Goal: Transaction & Acquisition: Purchase product/service

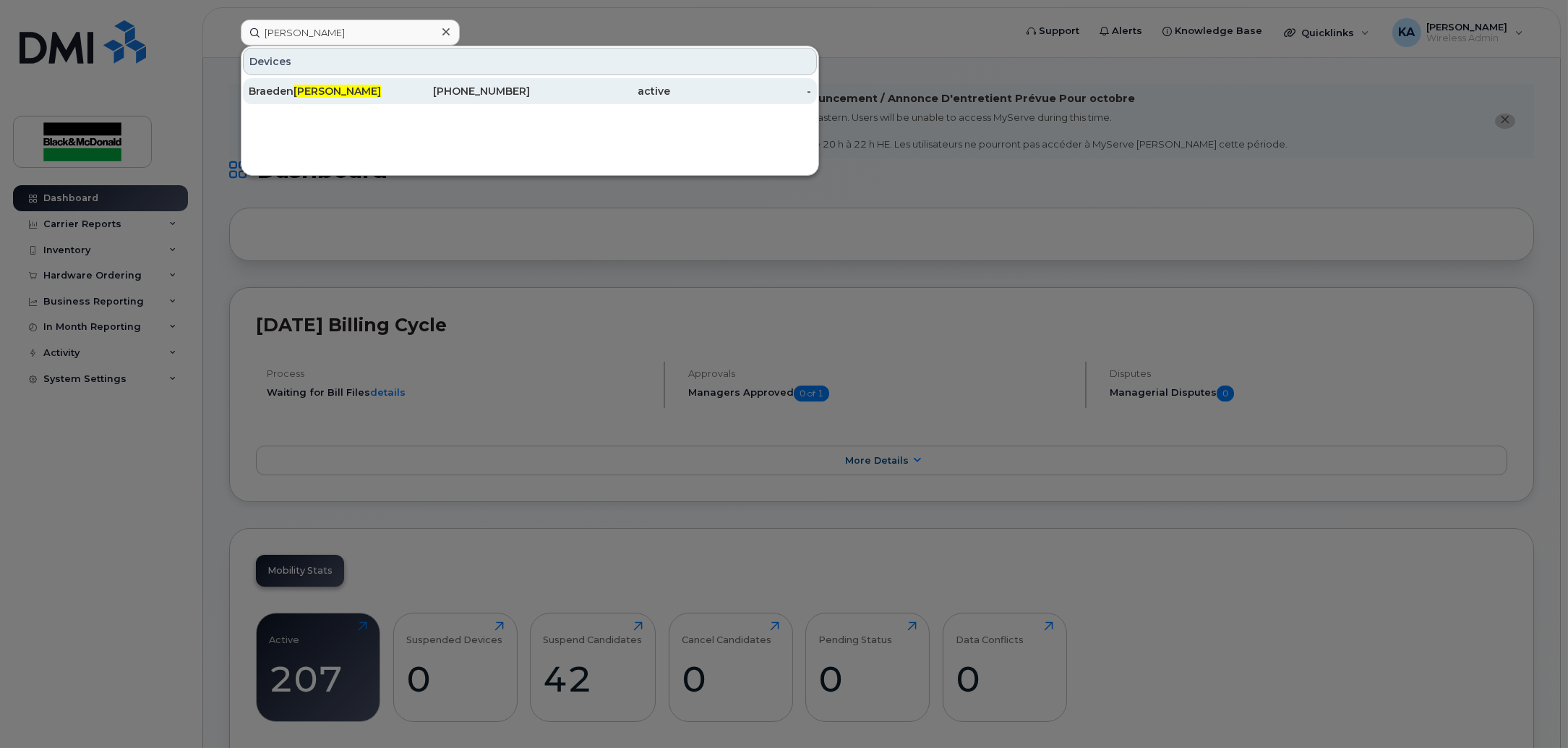
type input "thiel"
click at [337, 80] on div "Braeden Thiel" at bounding box center [319, 91] width 141 height 26
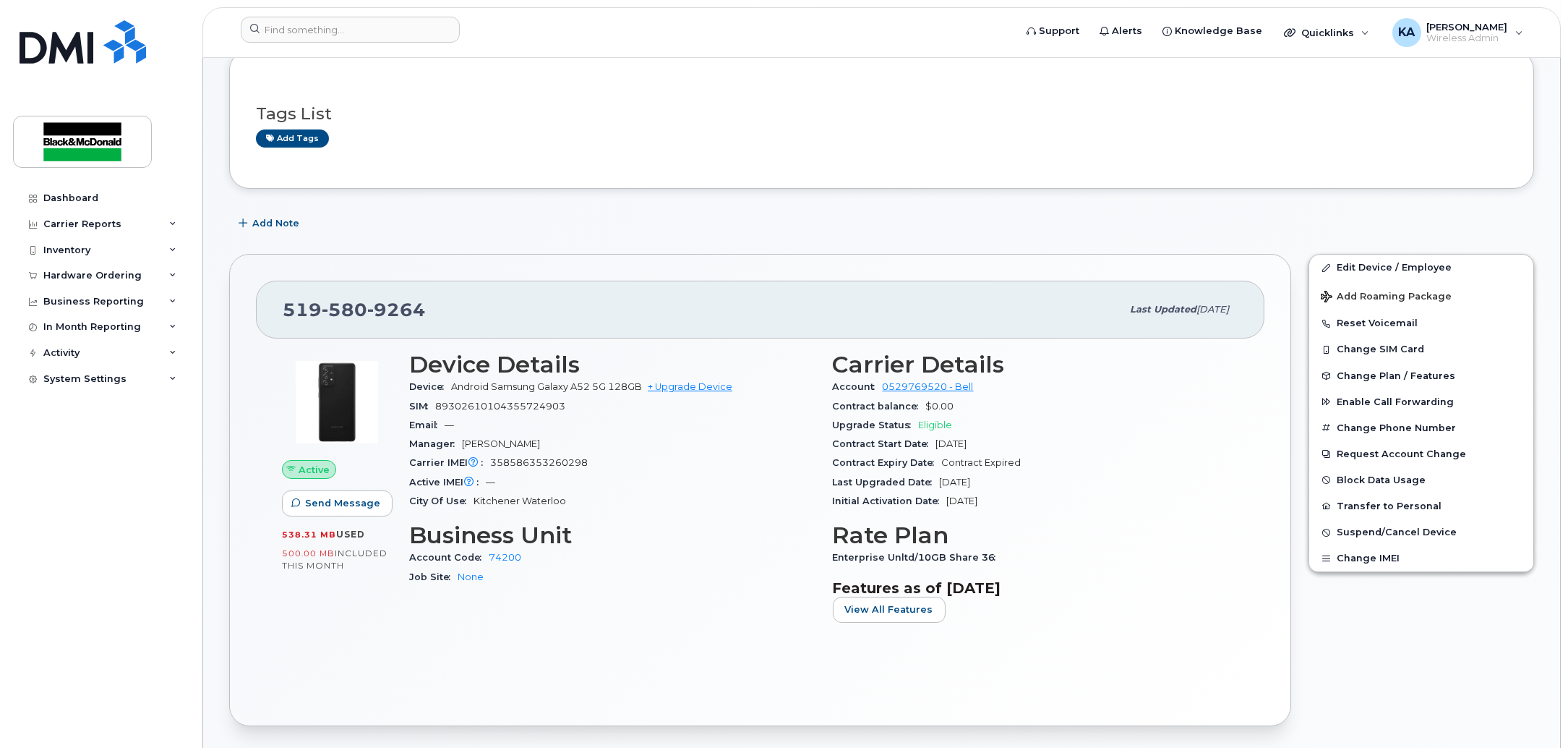
scroll to position [181, 0]
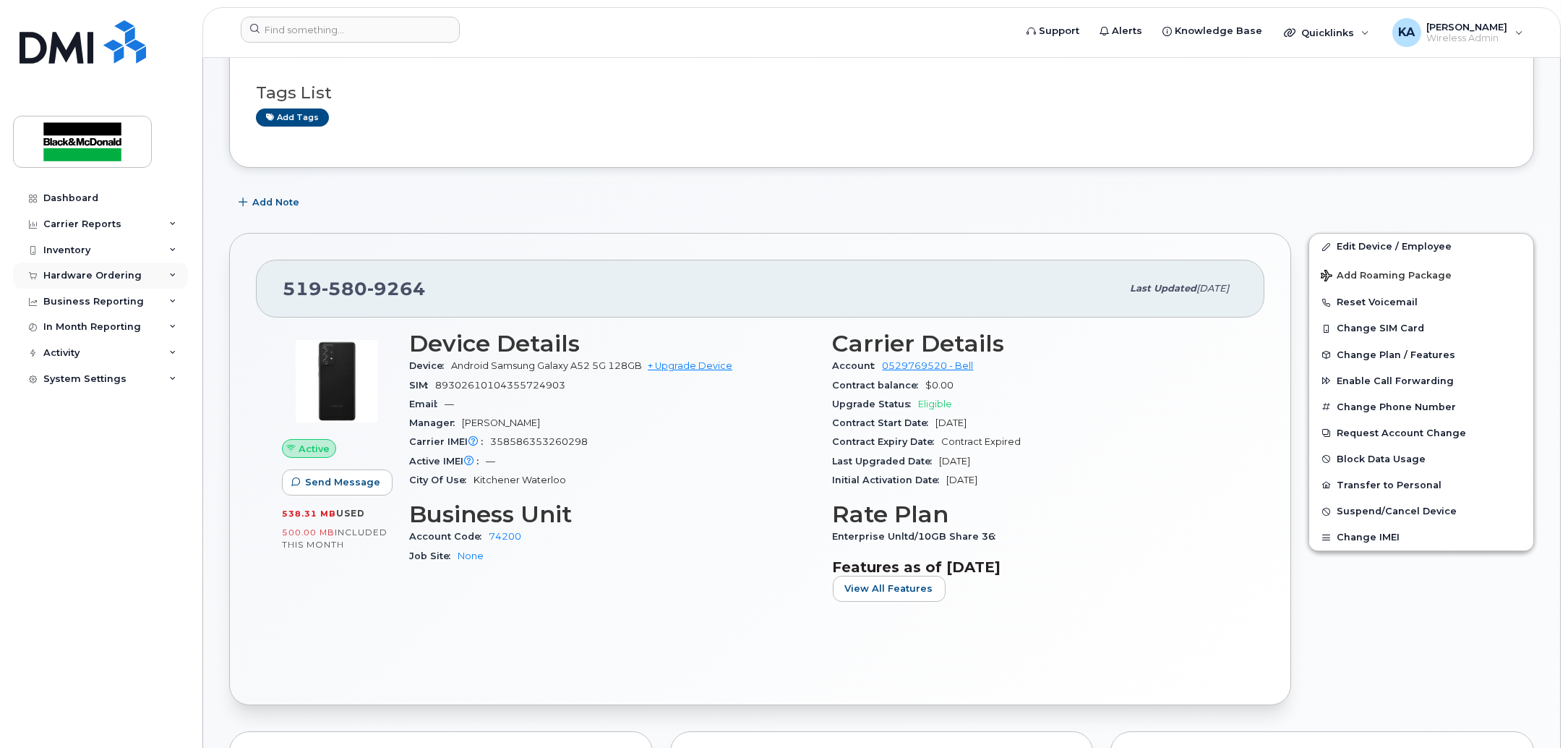
click at [101, 266] on div "Hardware Ordering" at bounding box center [100, 275] width 175 height 26
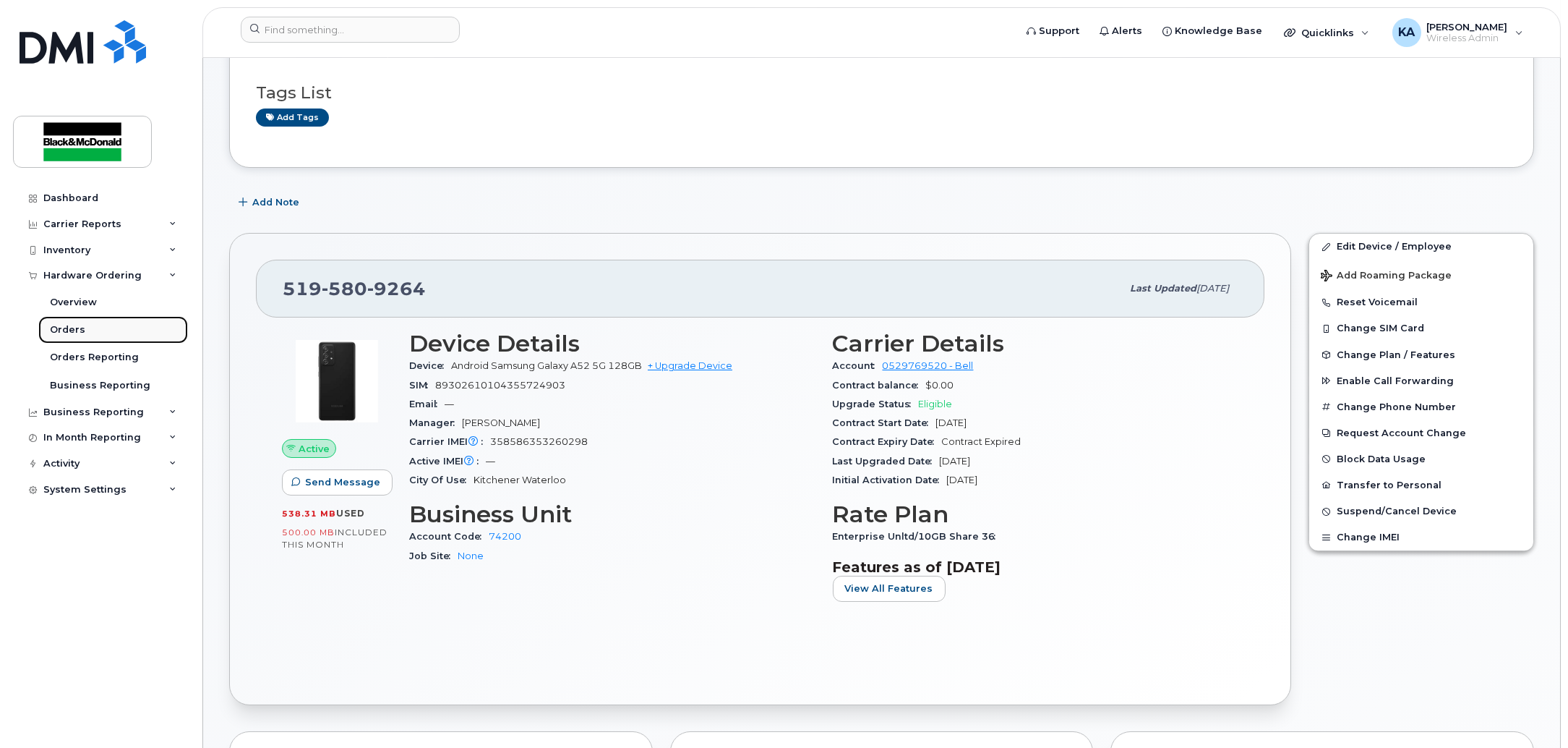
click at [71, 328] on div "Orders" at bounding box center [68, 329] width 35 height 13
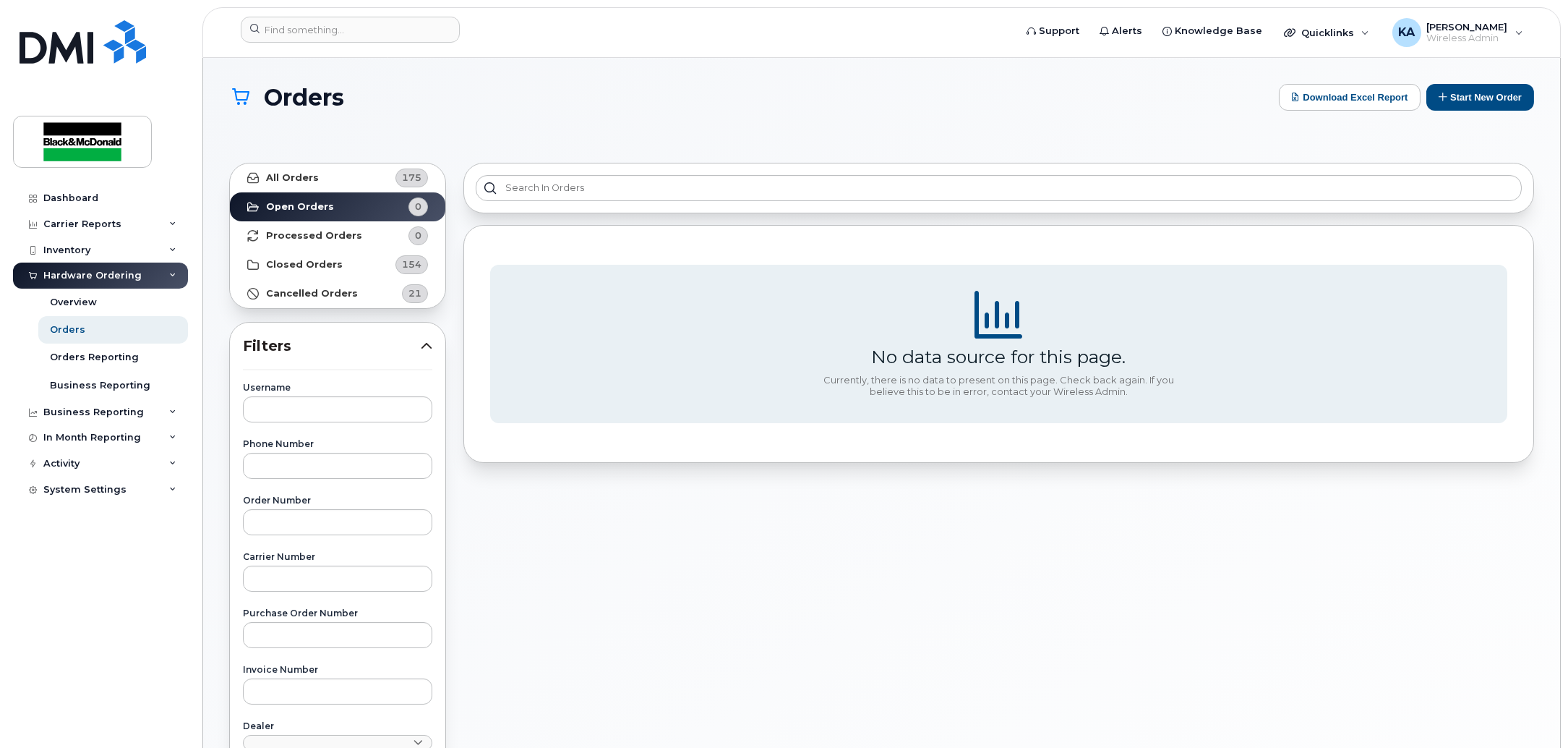
click at [79, 275] on div "Hardware Ordering" at bounding box center [92, 276] width 98 height 12
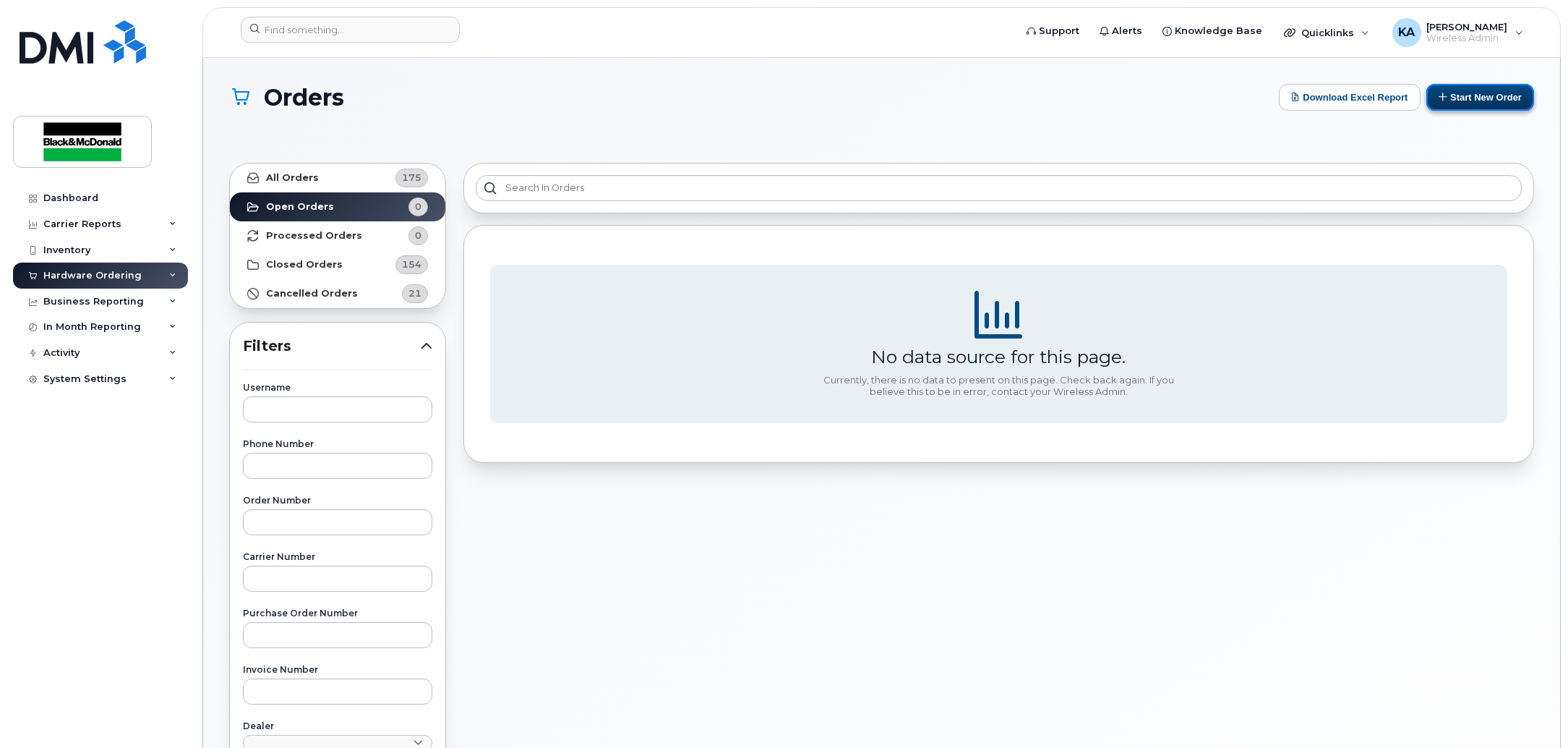
click at [1464, 99] on button "Start New Order" at bounding box center [1480, 97] width 108 height 26
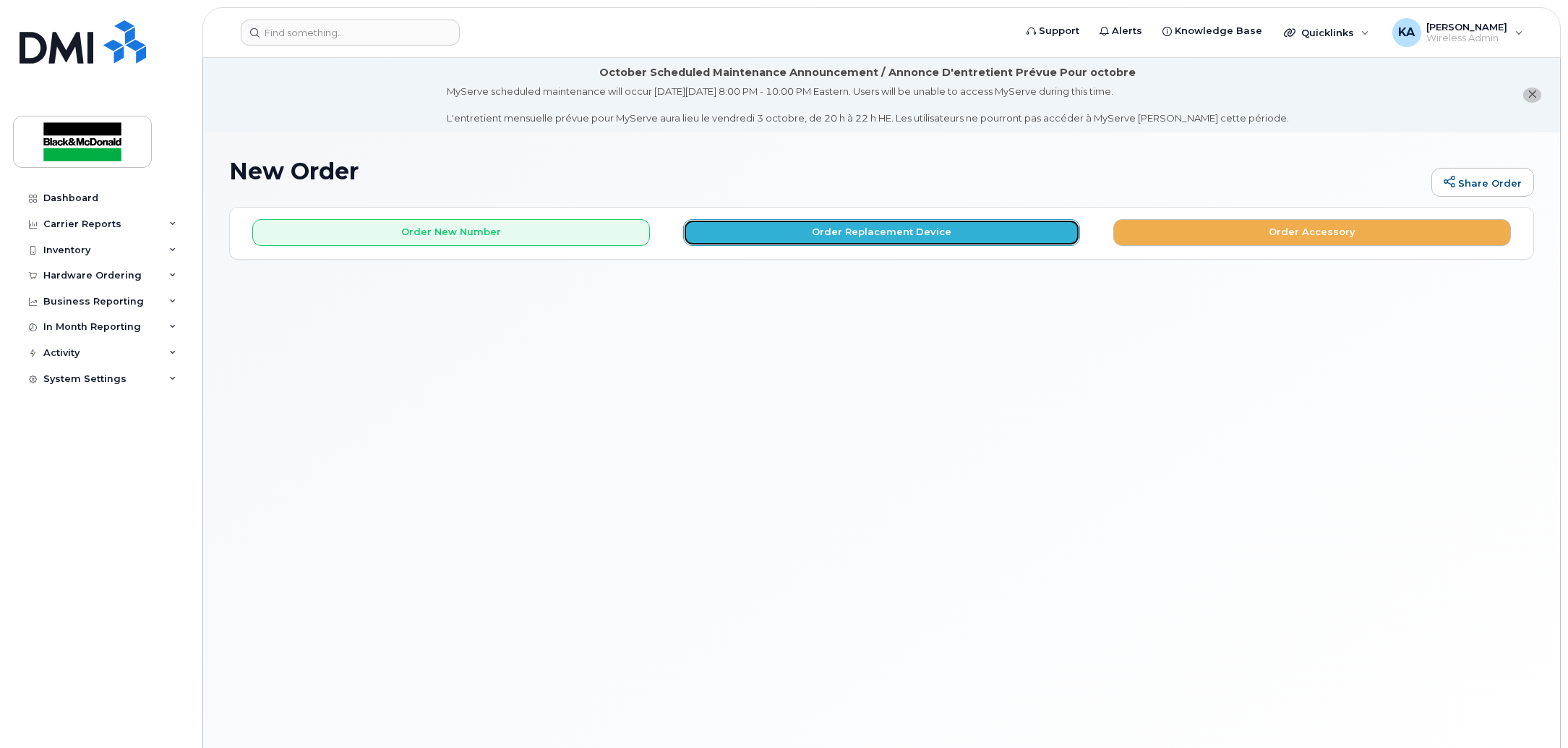
click at [858, 237] on button "Order Replacement Device" at bounding box center [882, 232] width 397 height 26
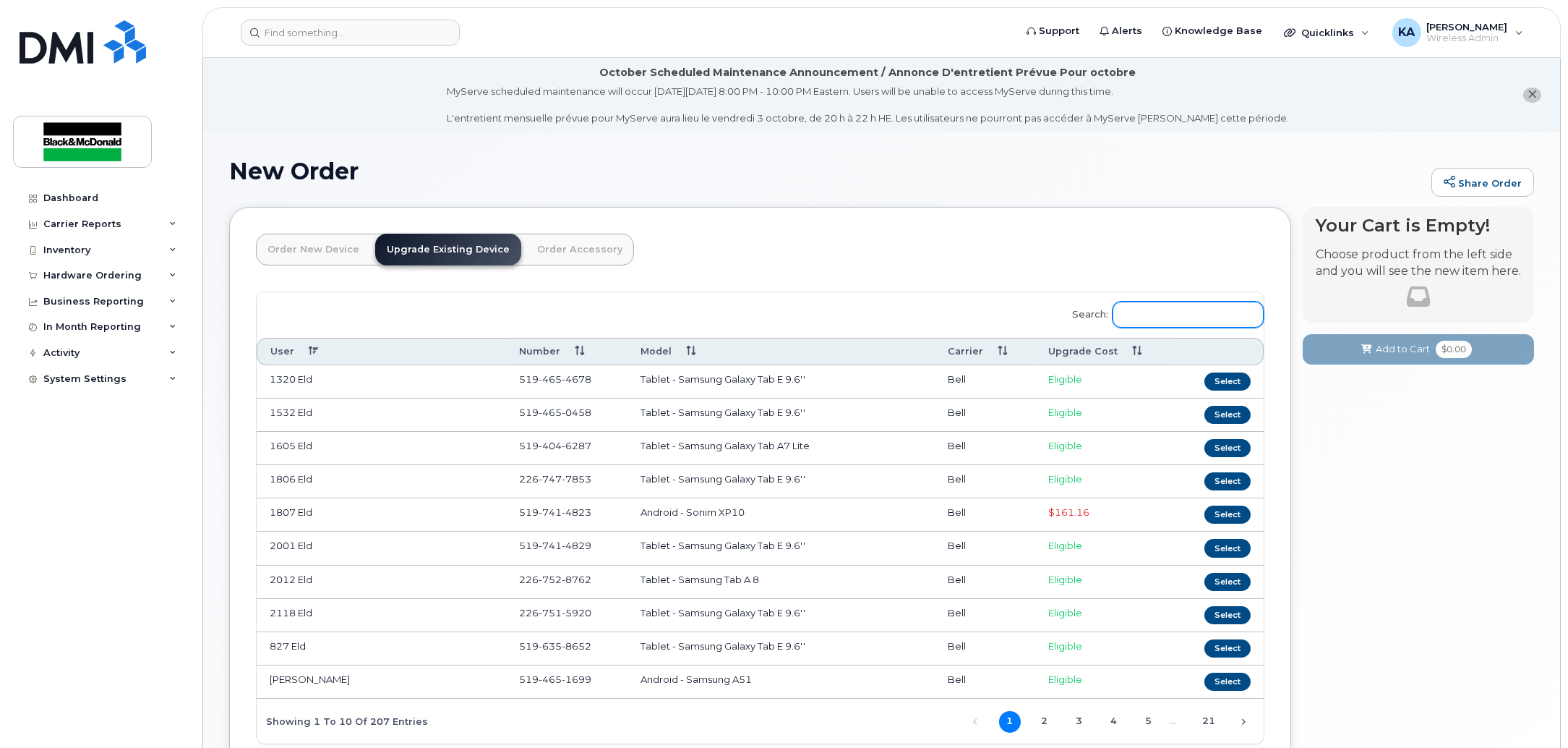
click at [1207, 311] on input "Search:" at bounding box center [1188, 314] width 151 height 26
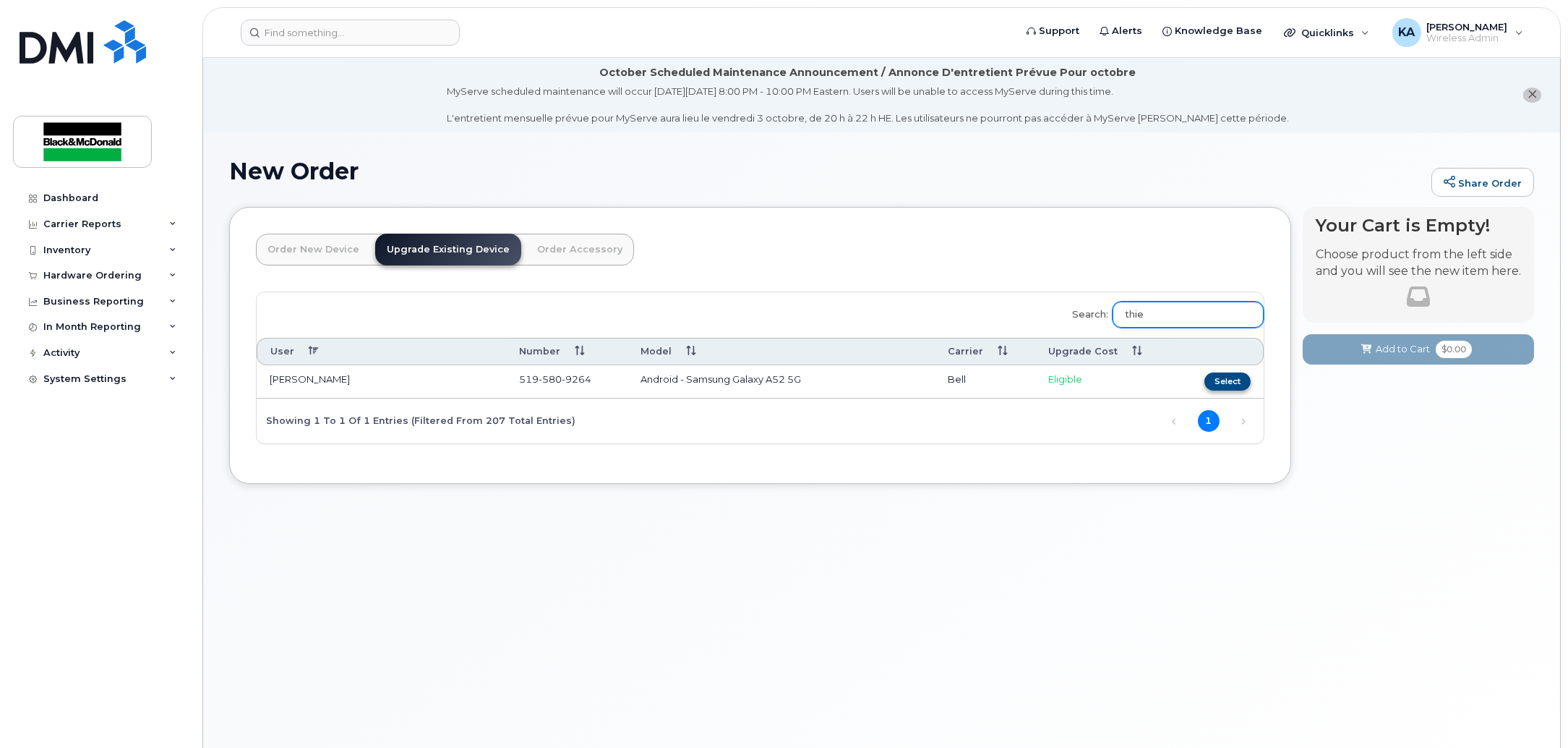
type input "thie"
click at [1229, 380] on button "Select" at bounding box center [1227, 381] width 46 height 18
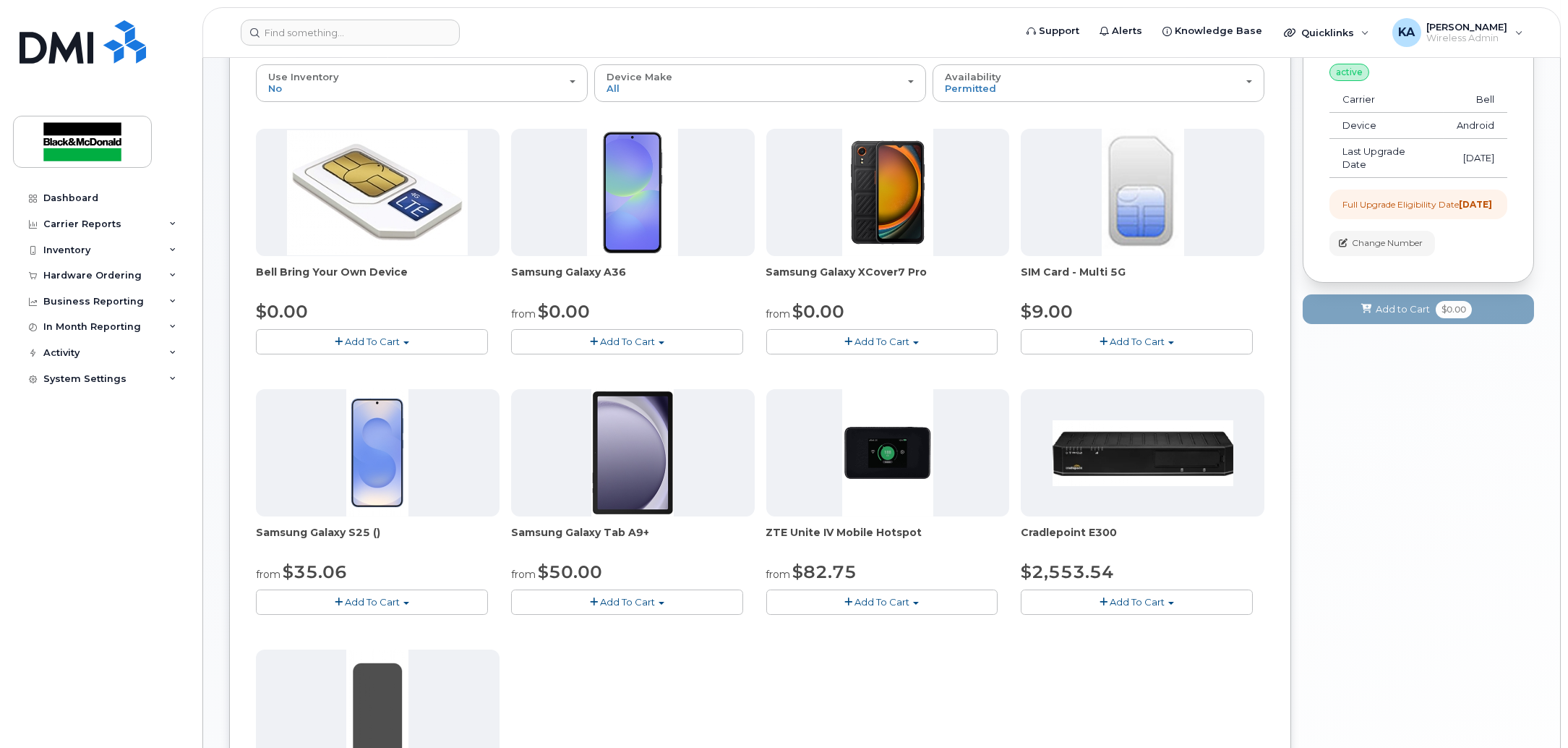
scroll to position [181, 0]
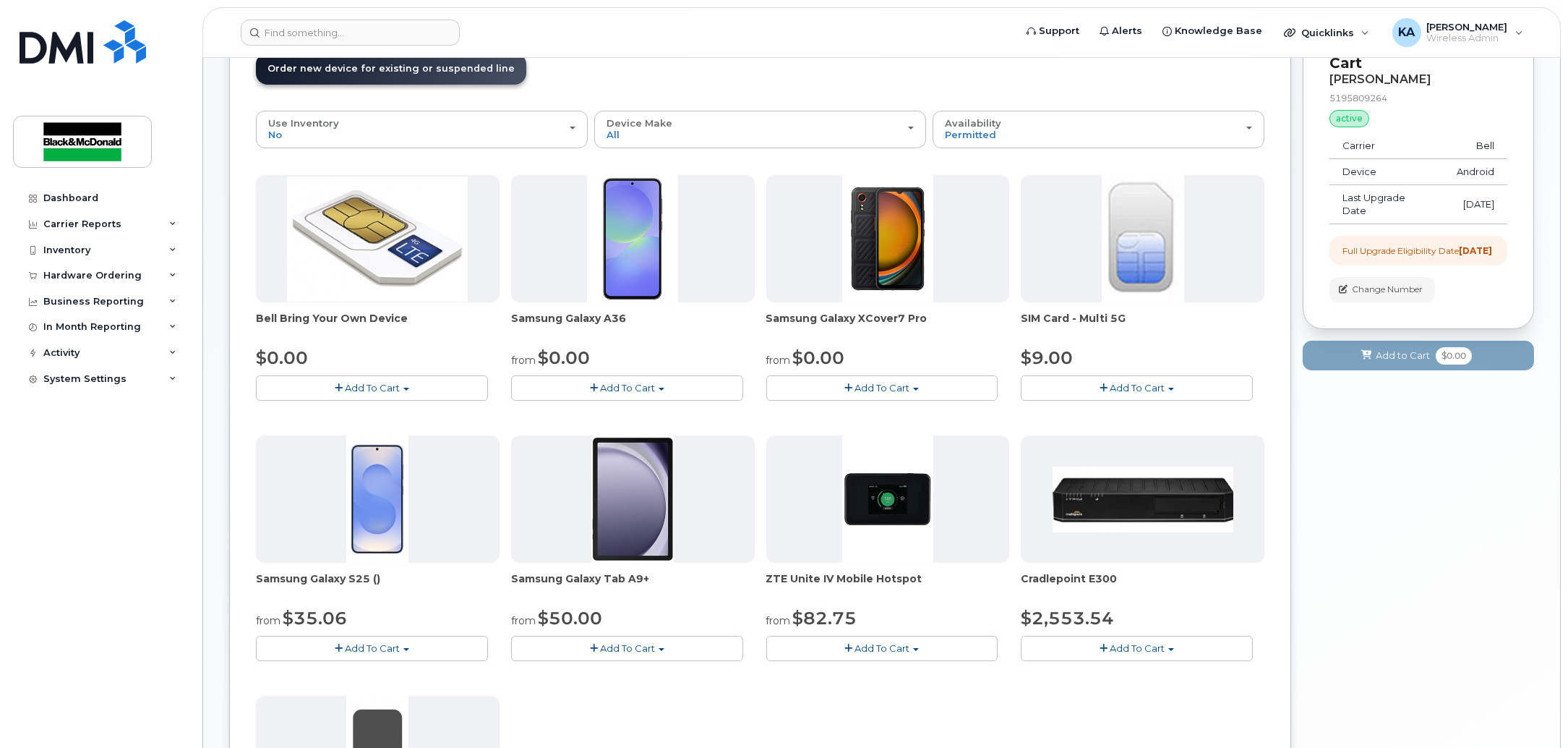
click at [612, 383] on span "Add To Cart" at bounding box center [627, 388] width 55 height 12
click at [605, 411] on link "$0.00 - 3 year term - voice & data plan" at bounding box center [619, 414] width 208 height 18
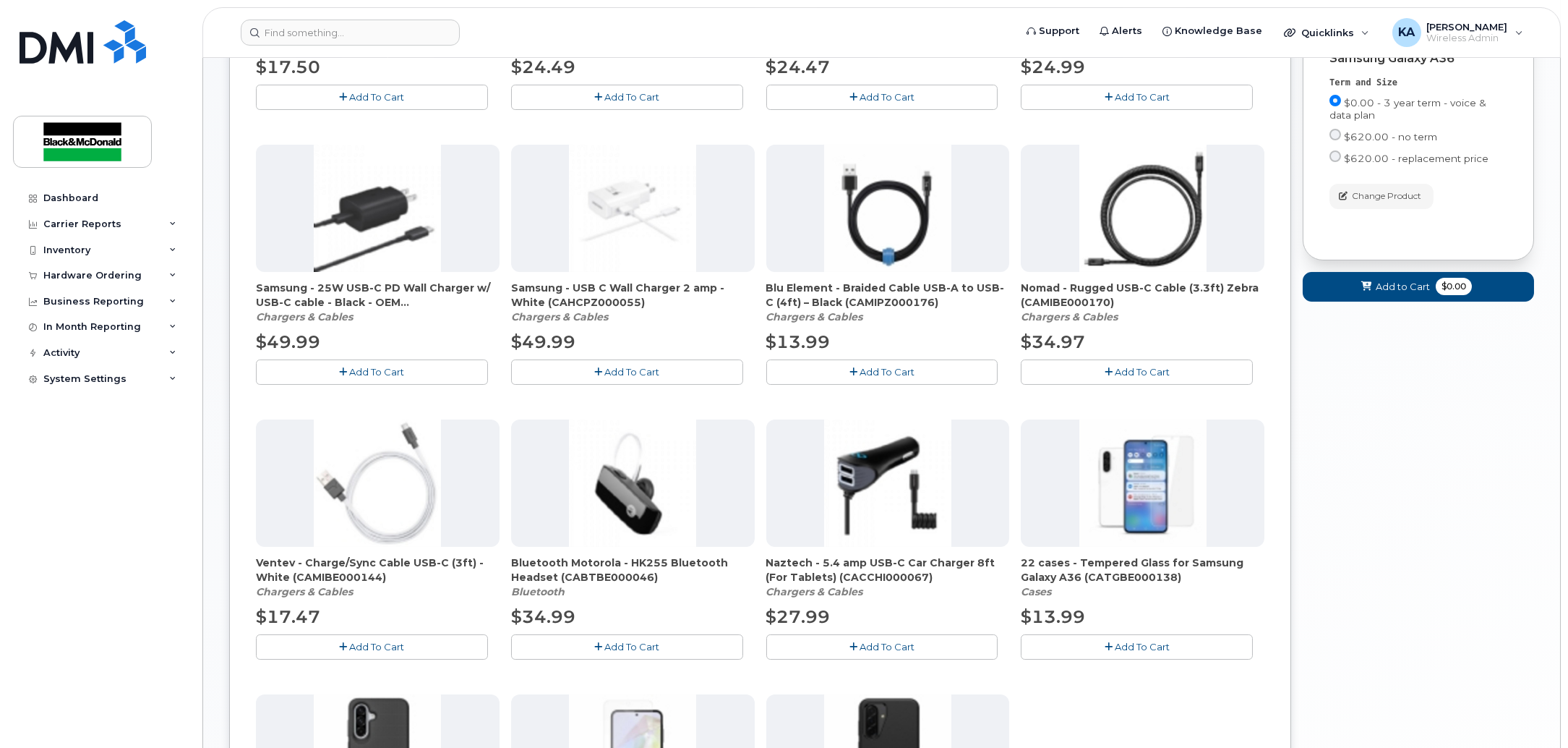
scroll to position [571, 0]
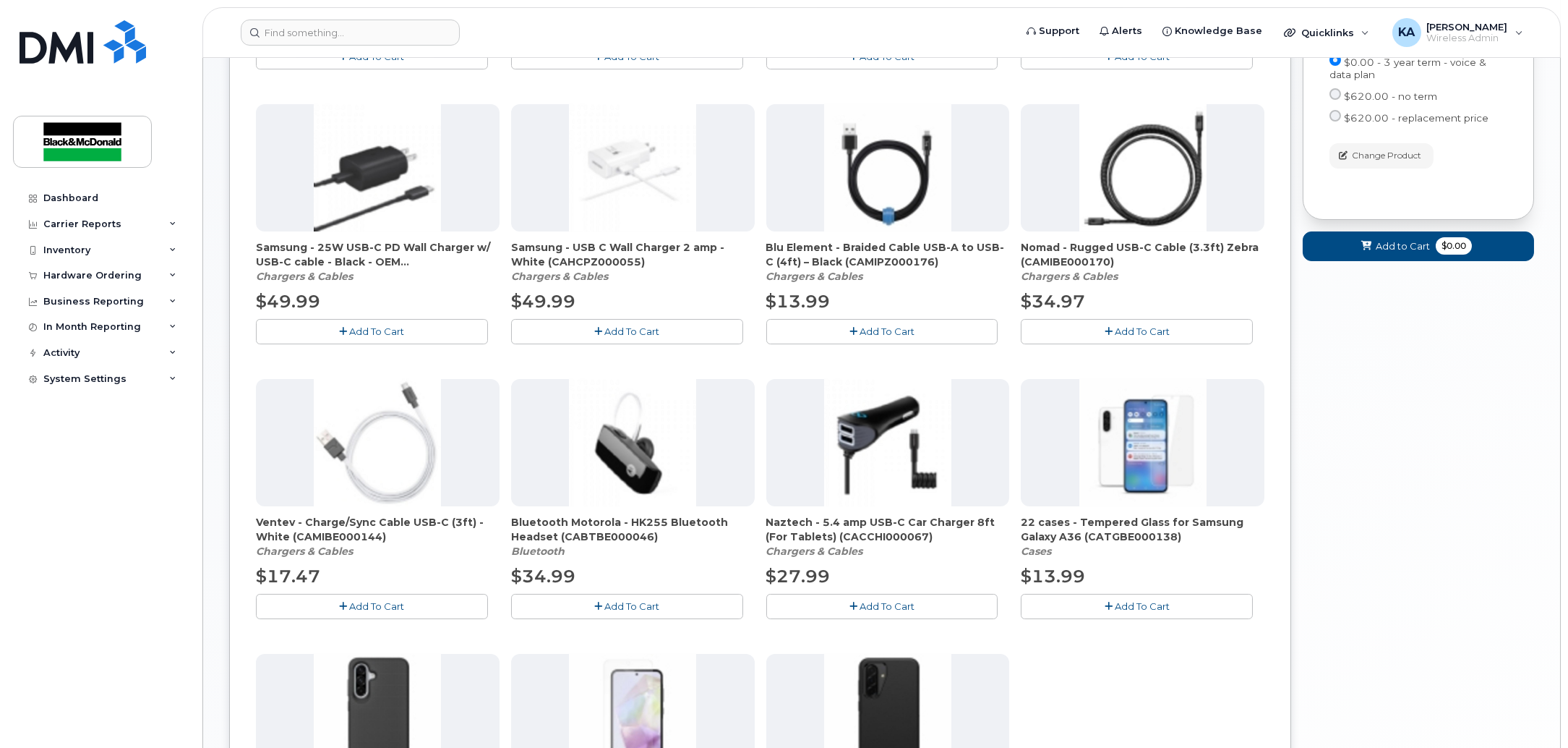
click at [1127, 610] on span "Add To Cart" at bounding box center [1142, 606] width 55 height 12
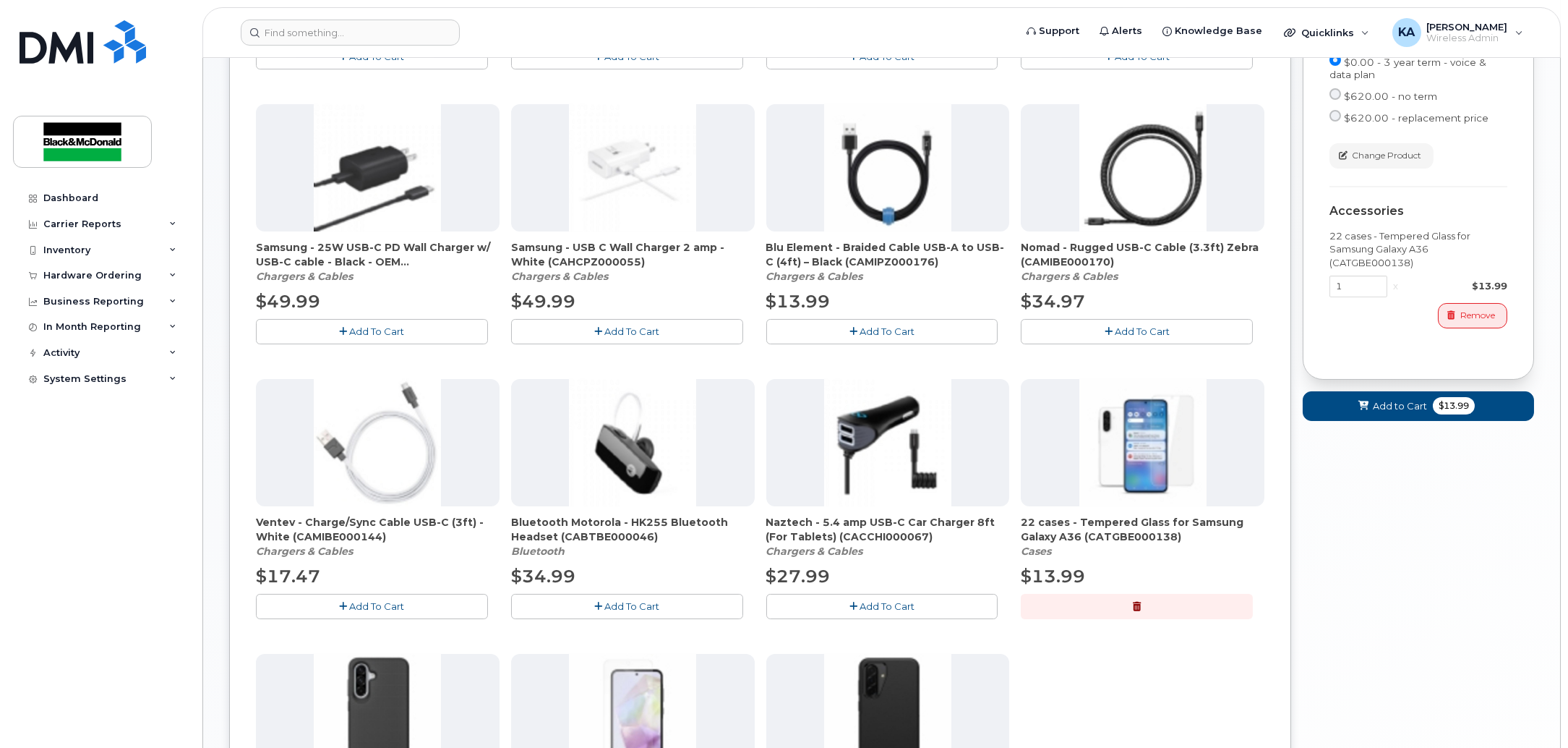
click at [845, 601] on button "Add To Cart" at bounding box center [882, 606] width 232 height 25
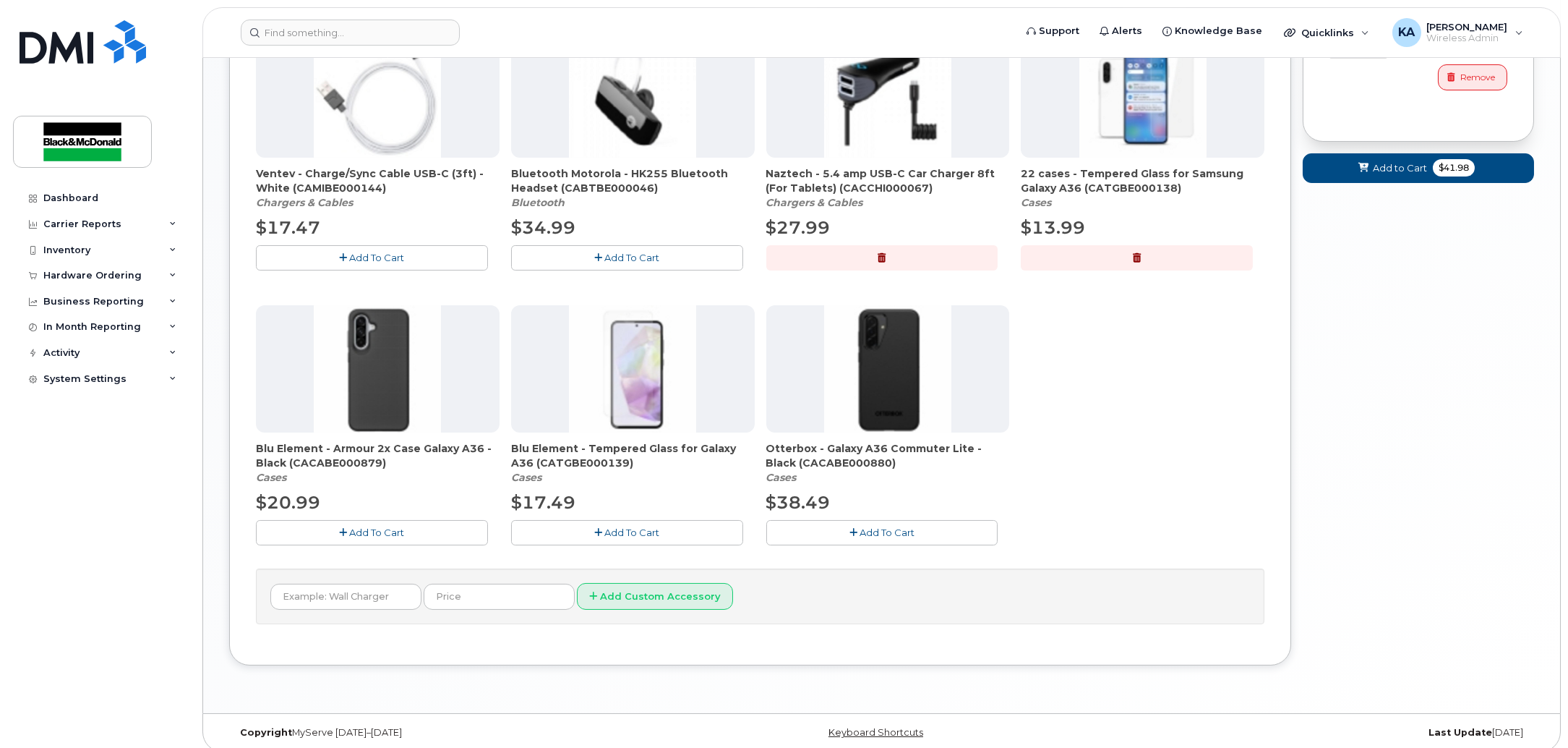
scroll to position [932, 0]
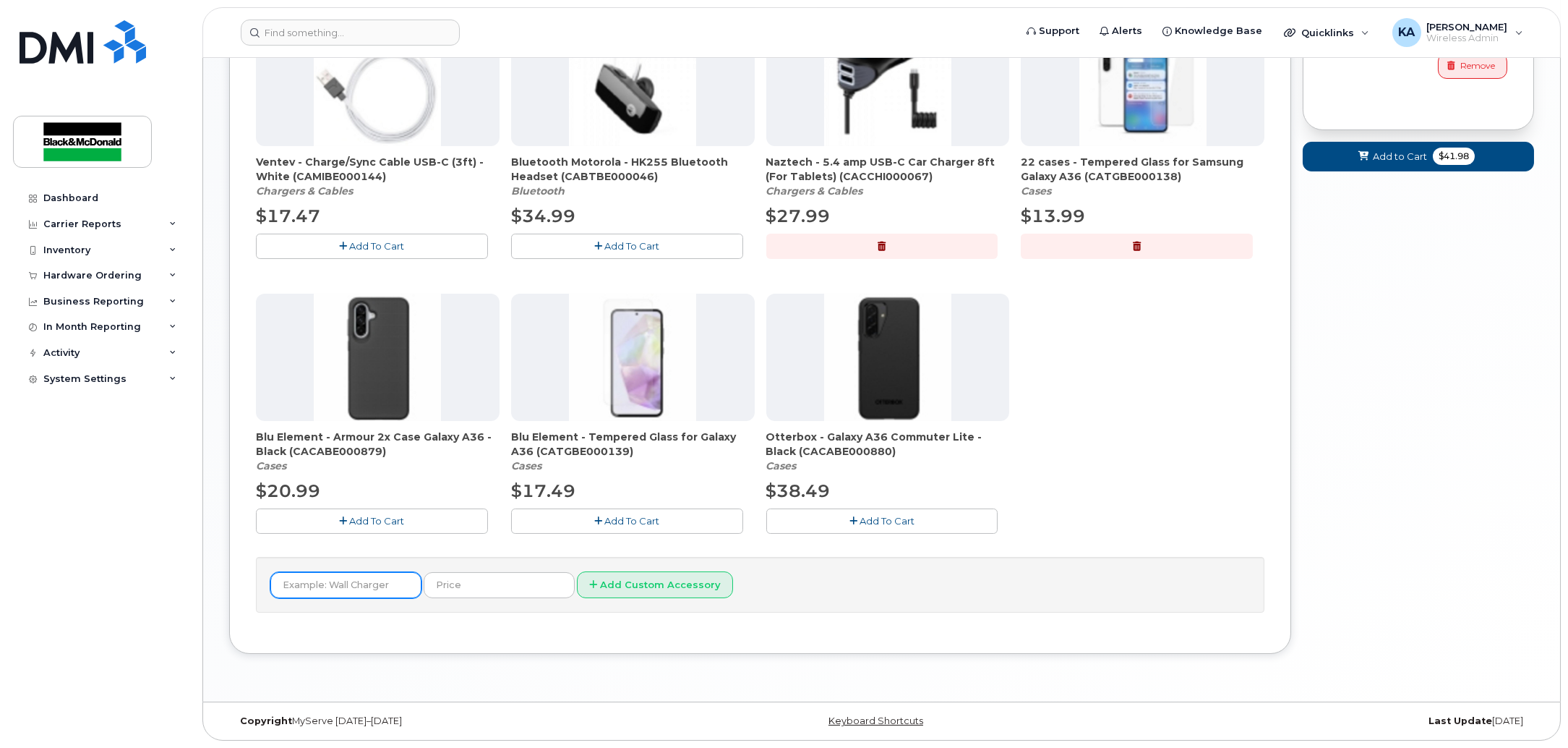
click at [356, 583] on input "text" at bounding box center [346, 584] width 151 height 26
drag, startPoint x: 300, startPoint y: 580, endPoint x: 300, endPoint y: 620, distance: 40.0
click at [300, 580] on input "A35 Otter box defender with belt clip" at bounding box center [346, 584] width 151 height 26
type input "A36 Otter box defender with belt clip"
click at [451, 580] on input "text" at bounding box center [499, 584] width 151 height 26
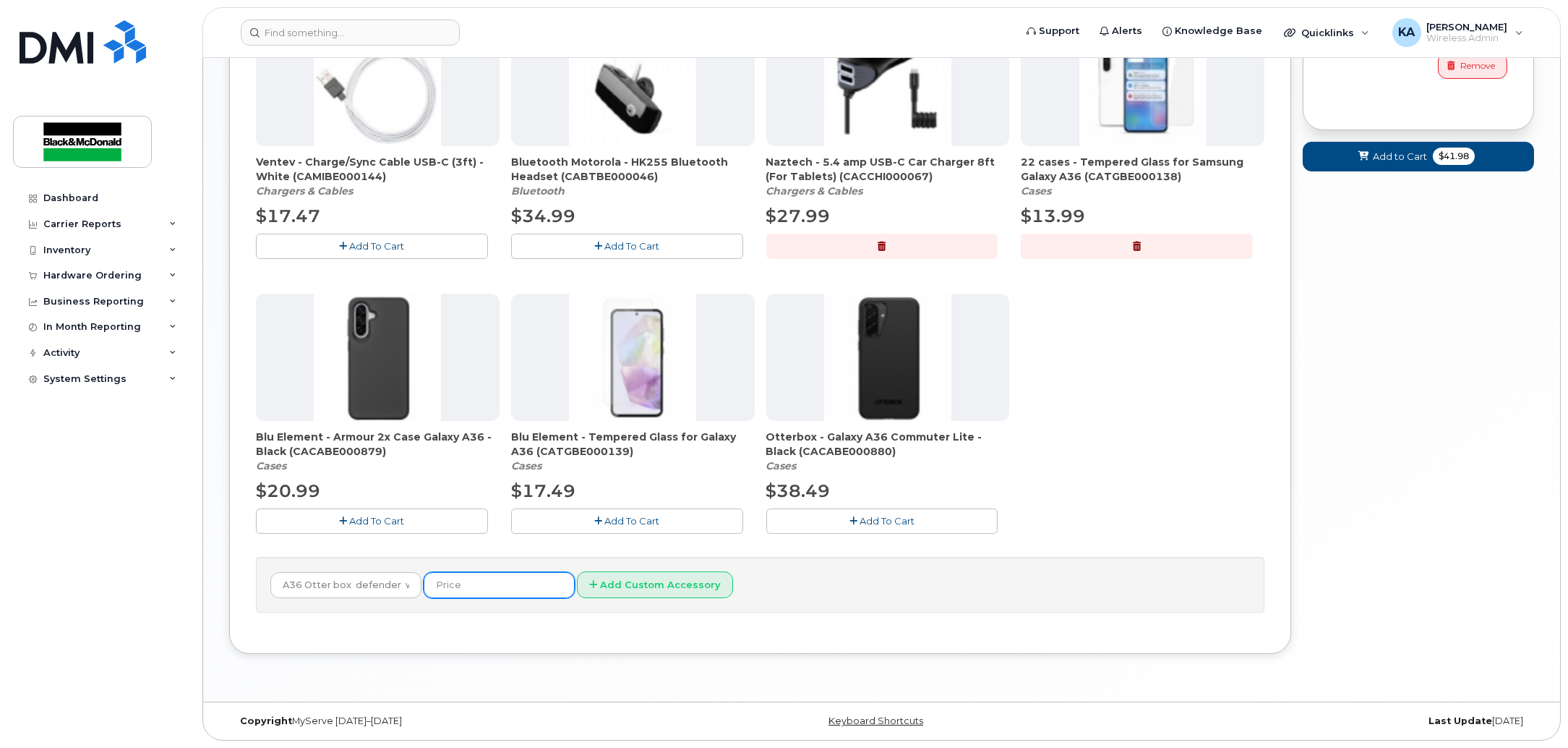
type input "??.??"
click at [617, 583] on button "Add Custom Accessory" at bounding box center [655, 584] width 157 height 26
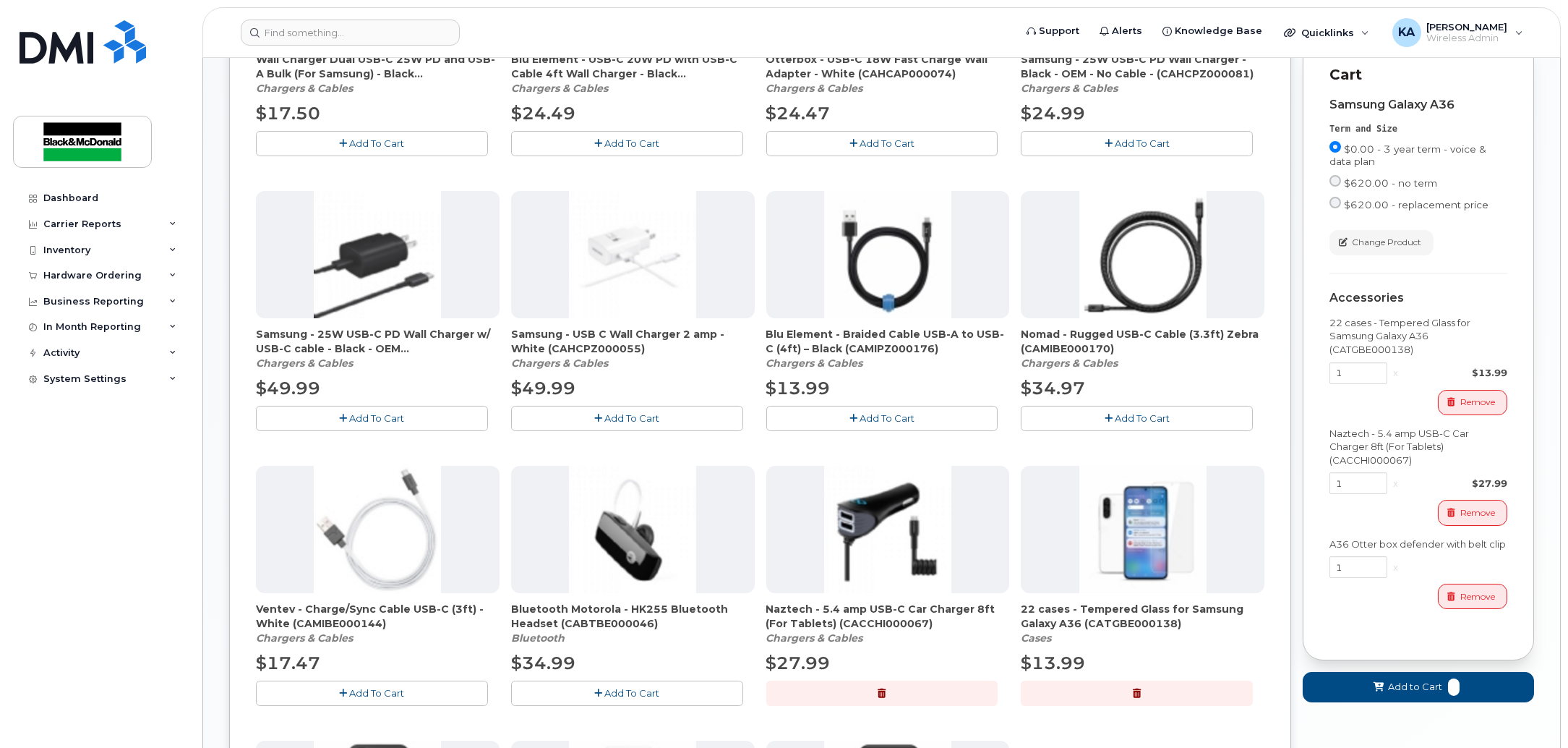
scroll to position [480, 0]
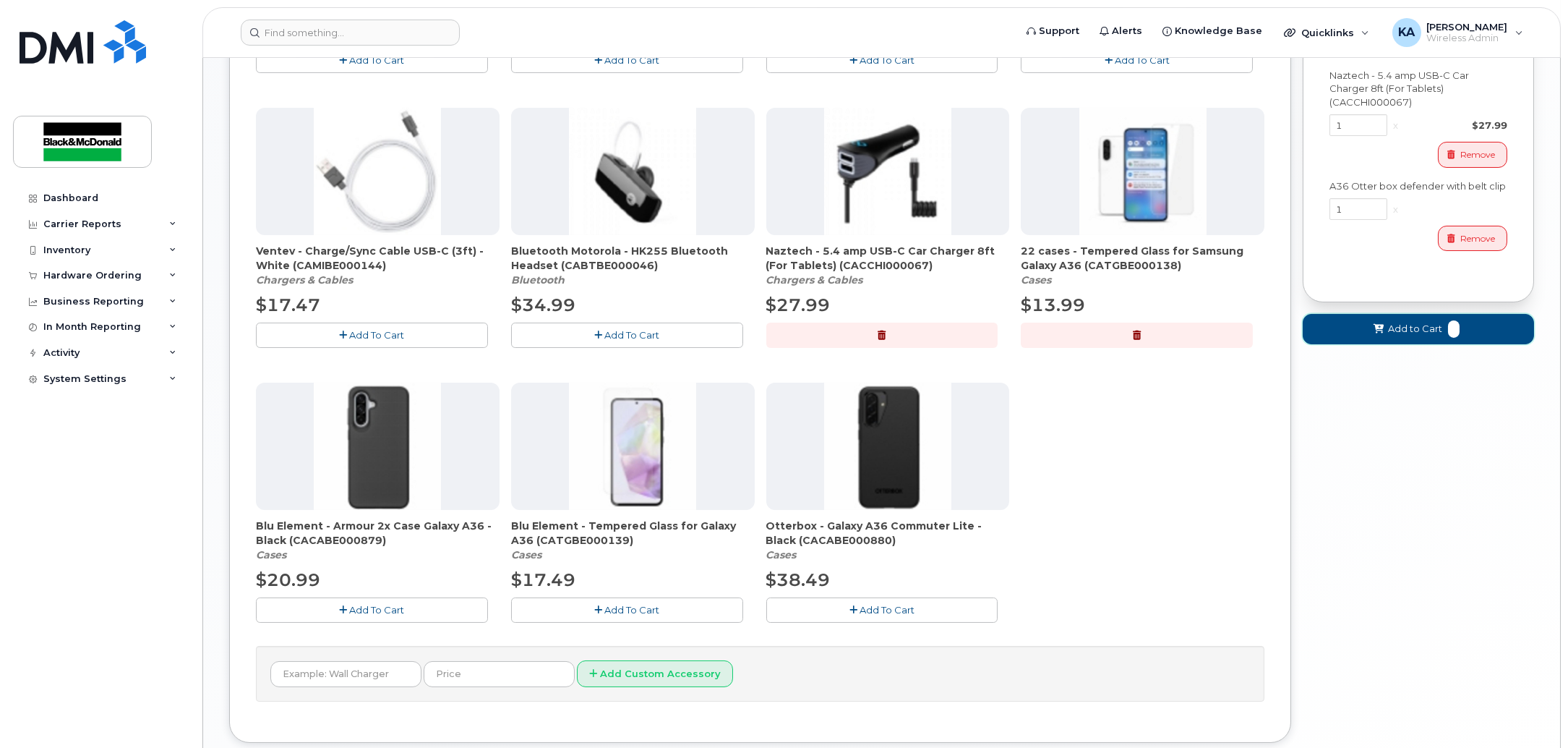
click at [1390, 336] on span "Add to Cart" at bounding box center [1414, 329] width 54 height 14
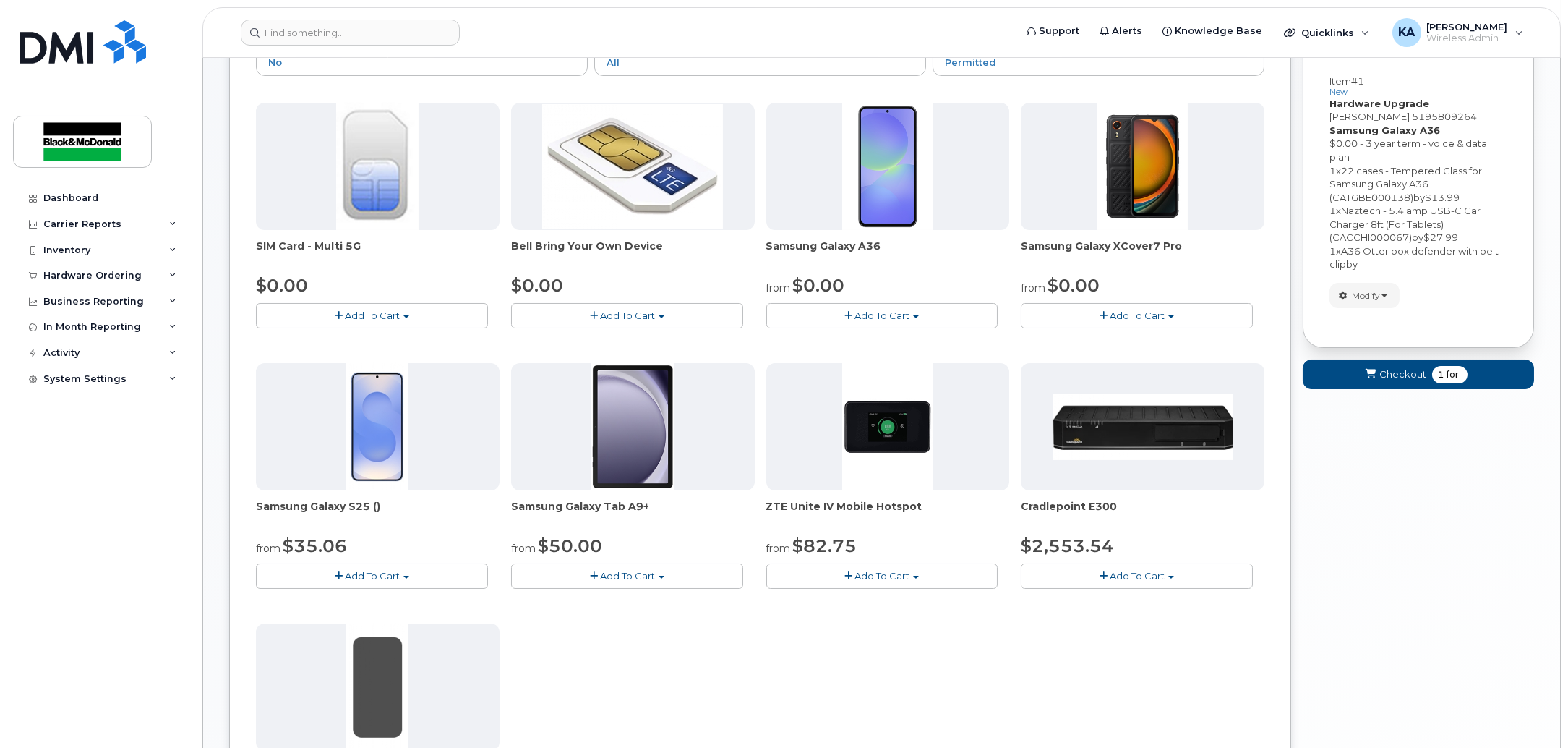
scroll to position [94, 0]
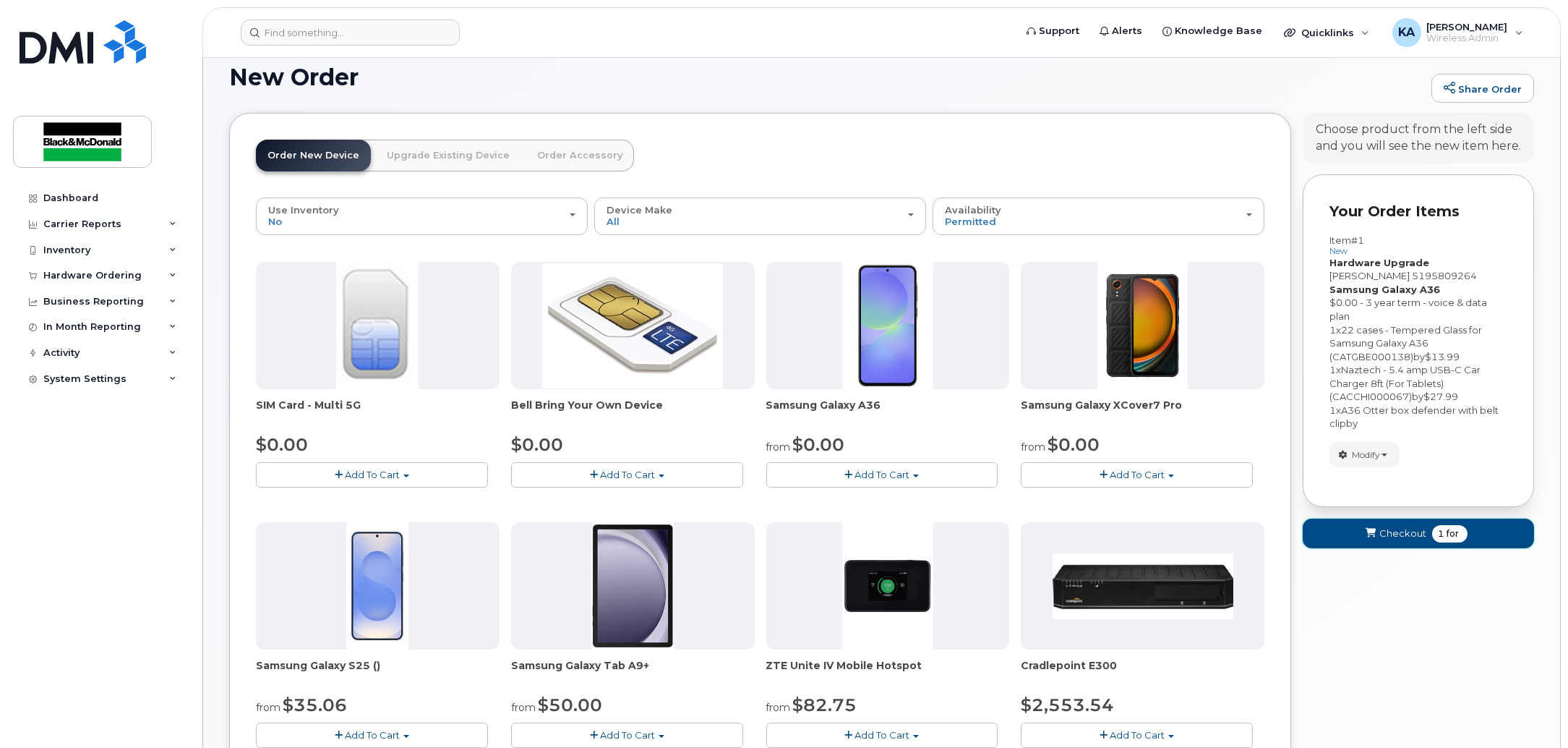
click at [1409, 540] on span "Checkout" at bounding box center [1403, 534] width 47 height 14
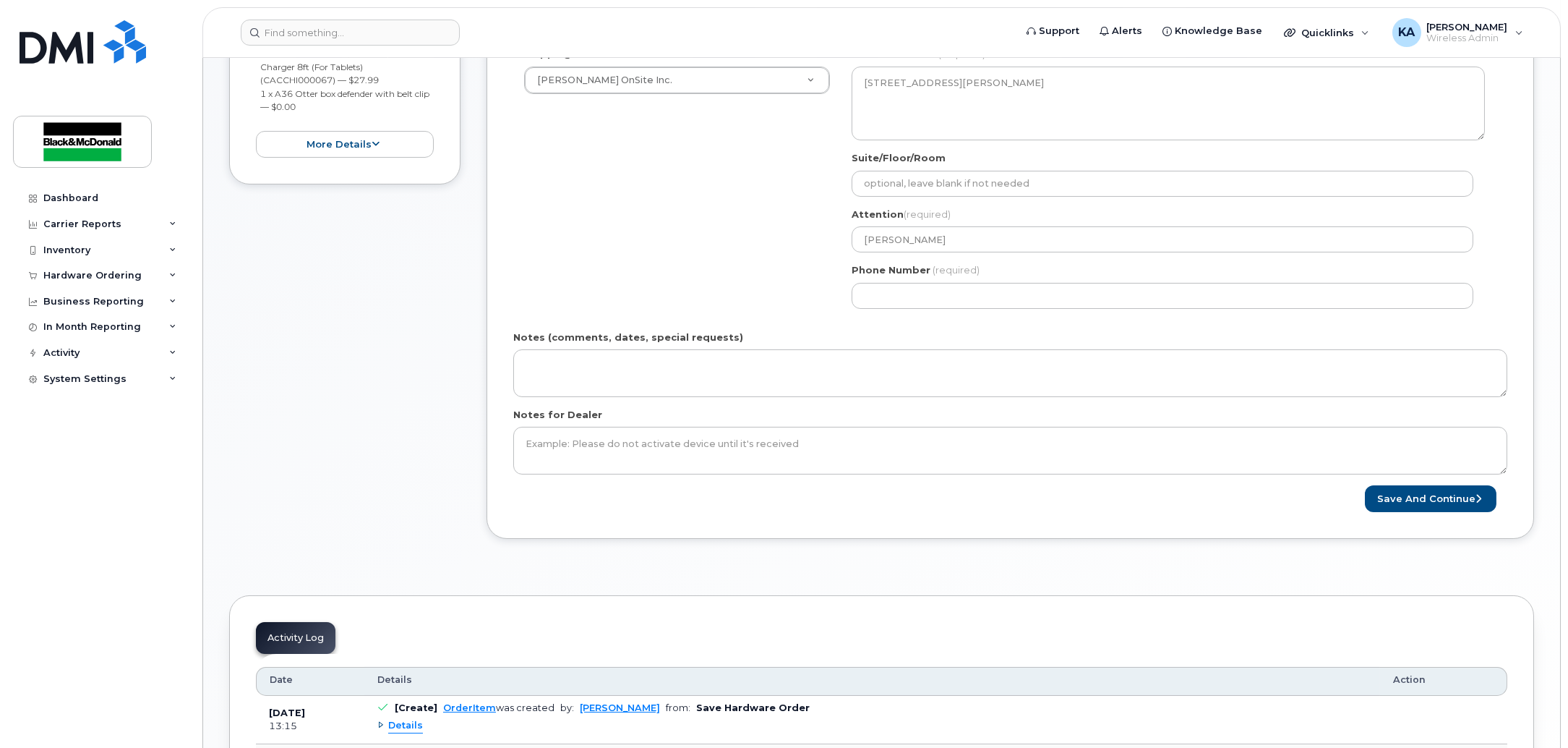
scroll to position [542, 0]
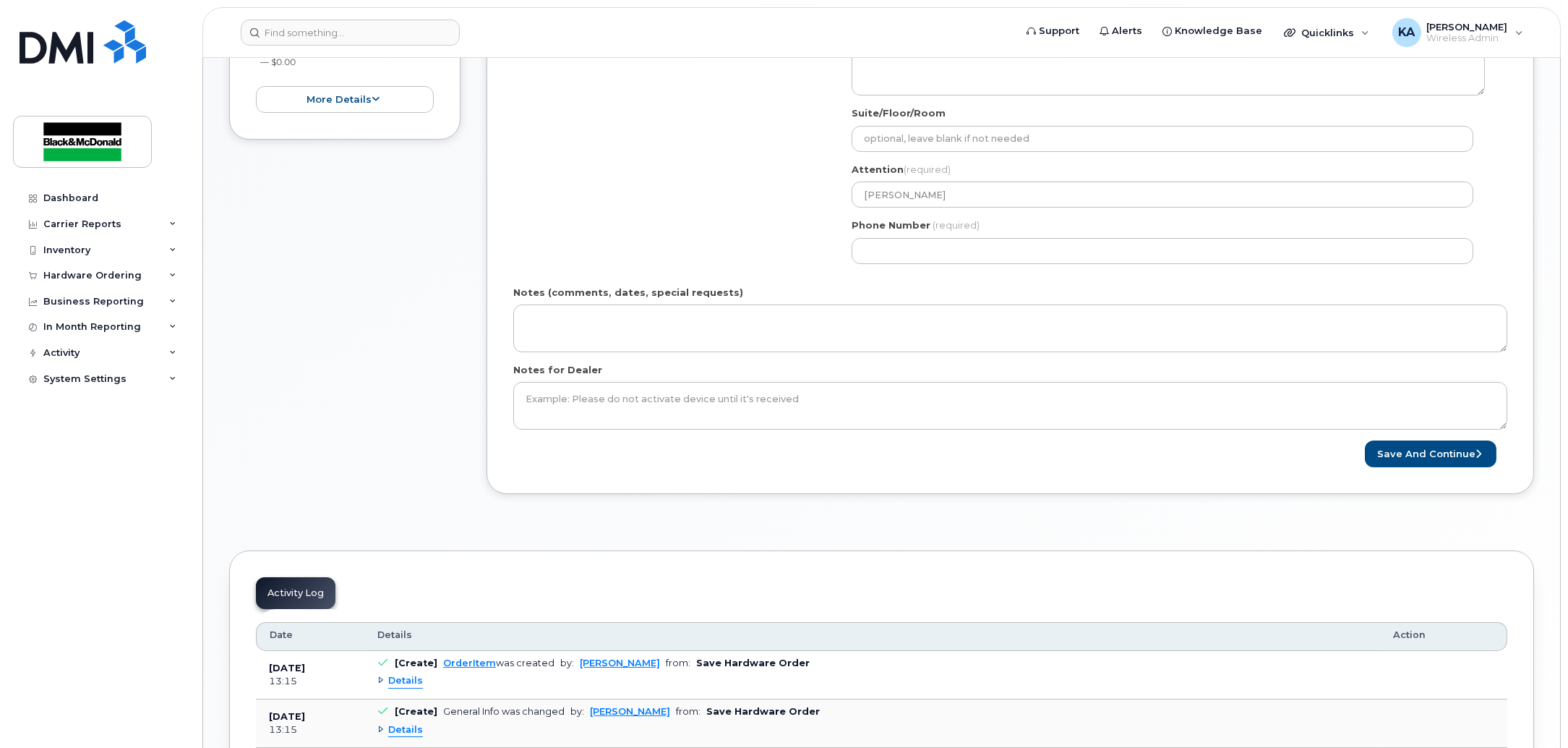
click at [915, 237] on div "Phone Number (required)" at bounding box center [1168, 241] width 633 height 46
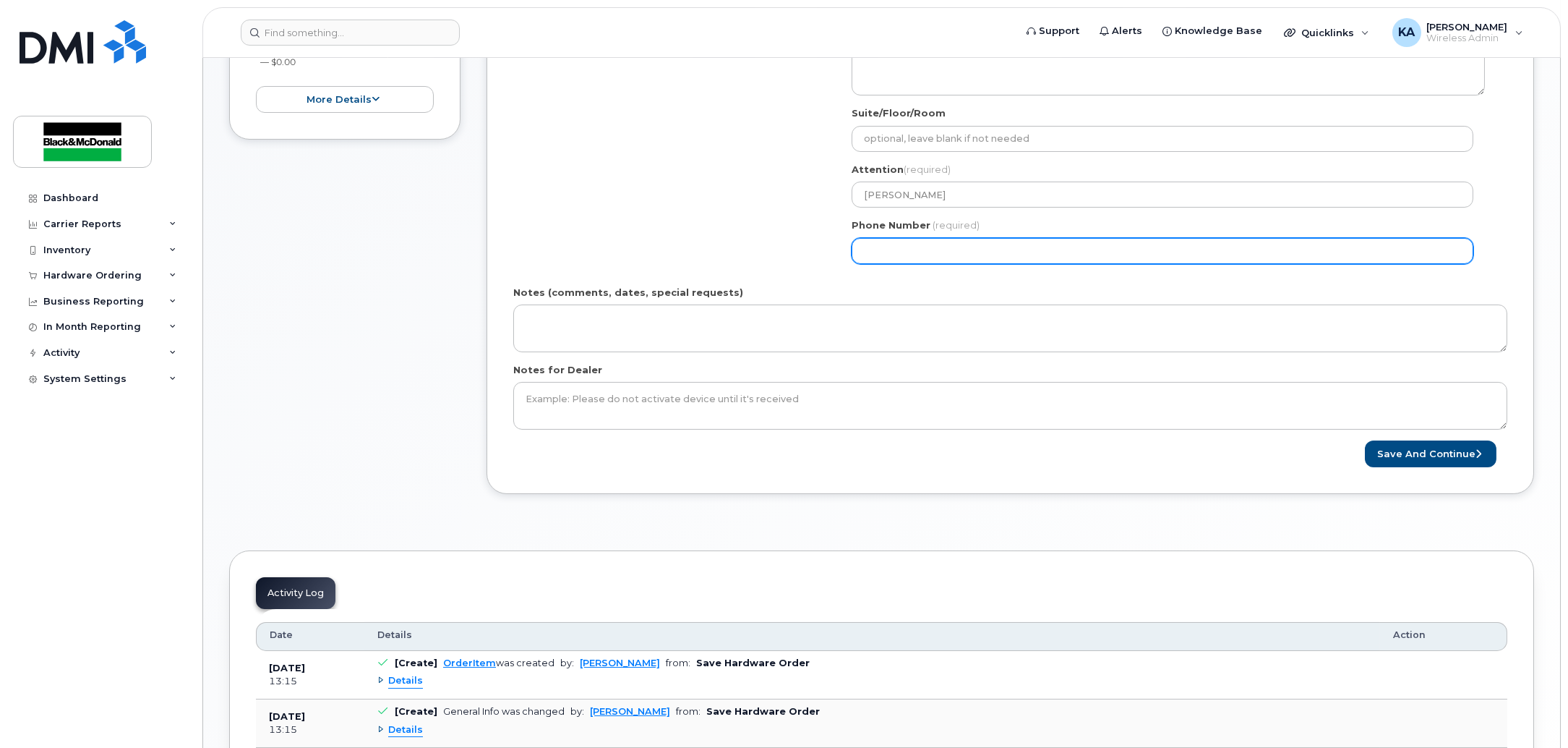
click at [909, 253] on input "Phone Number" at bounding box center [1162, 251] width 622 height 26
select select
type input "519502540"
select select
type input "5195025401"
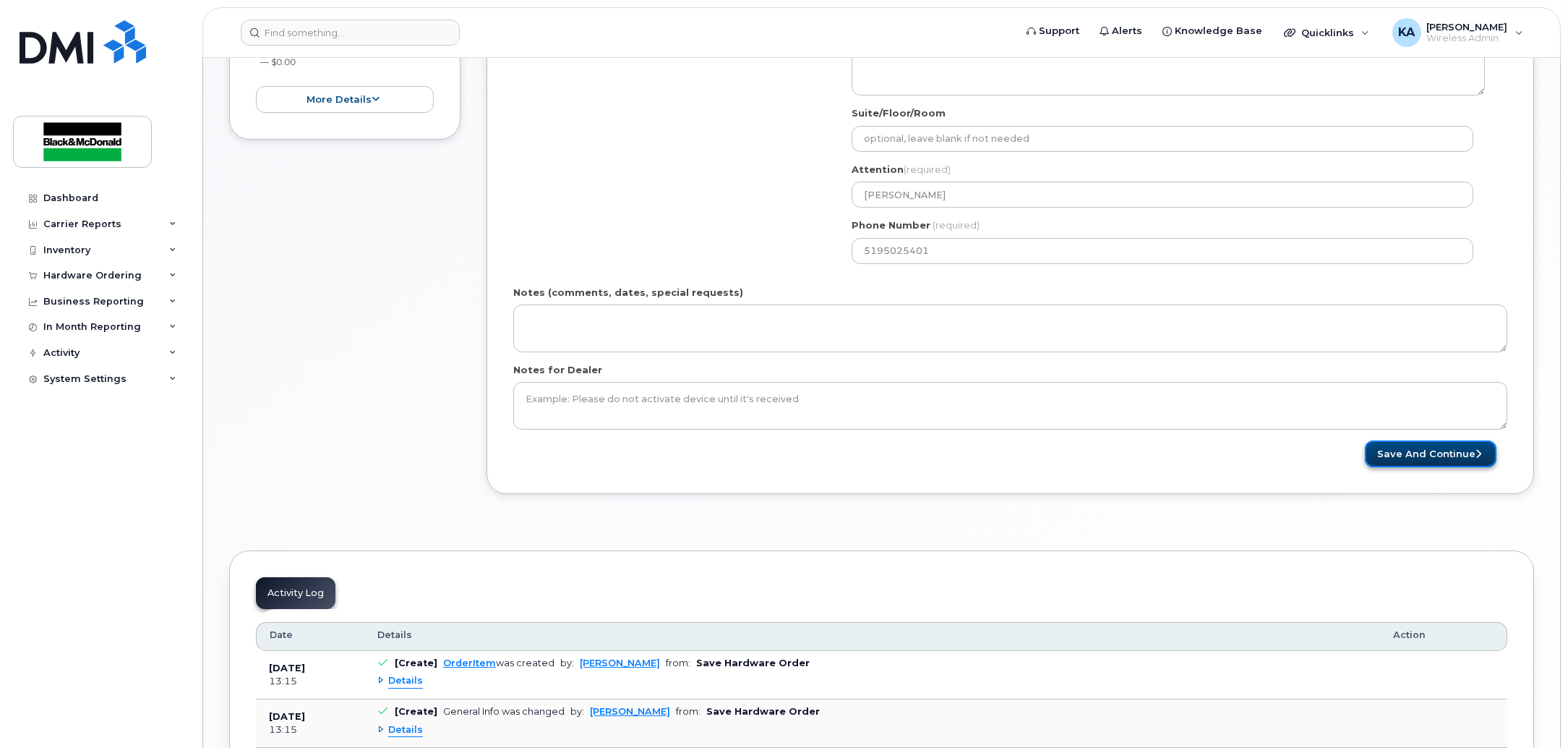
click at [1379, 461] on button "Save and Continue" at bounding box center [1431, 453] width 131 height 26
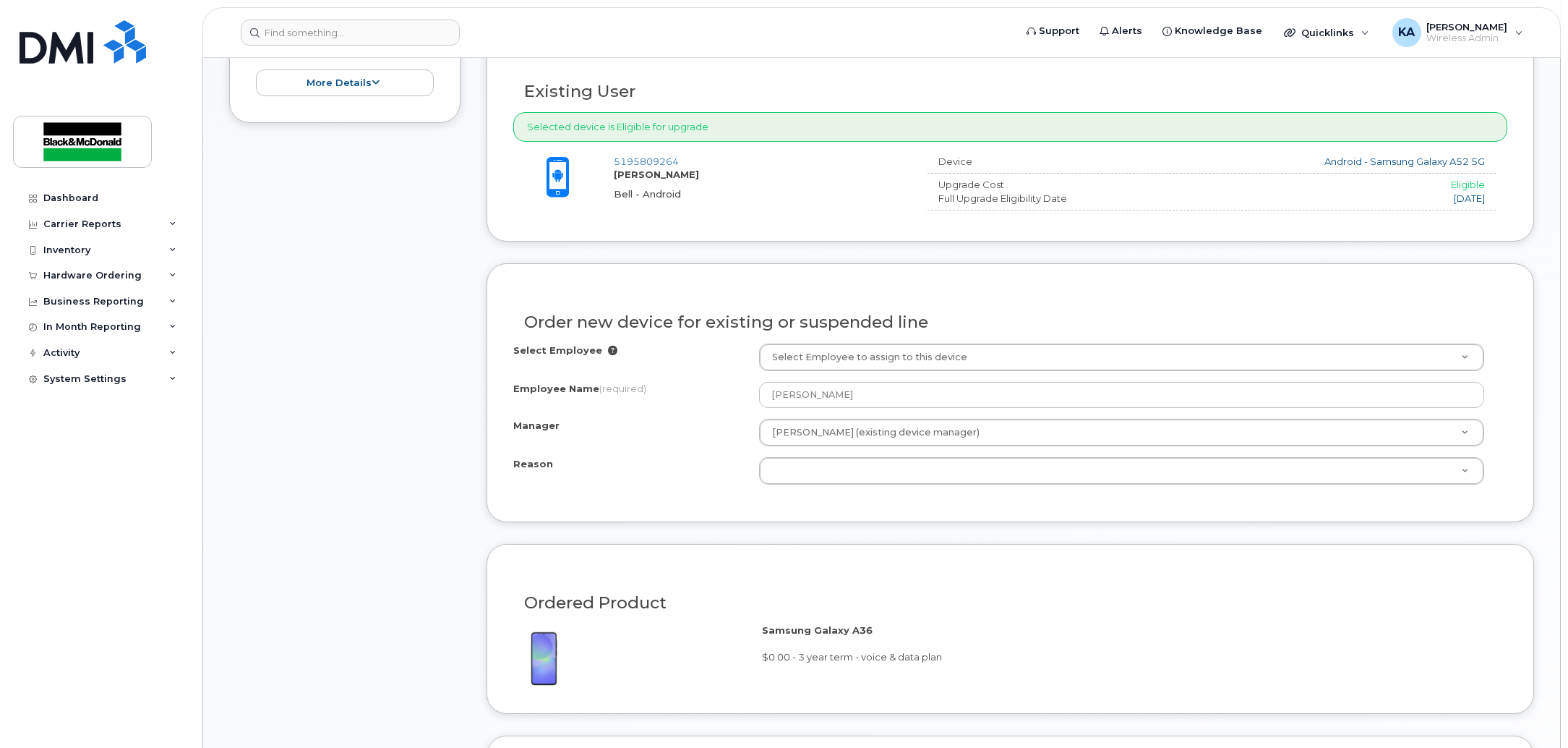
scroll to position [632, 0]
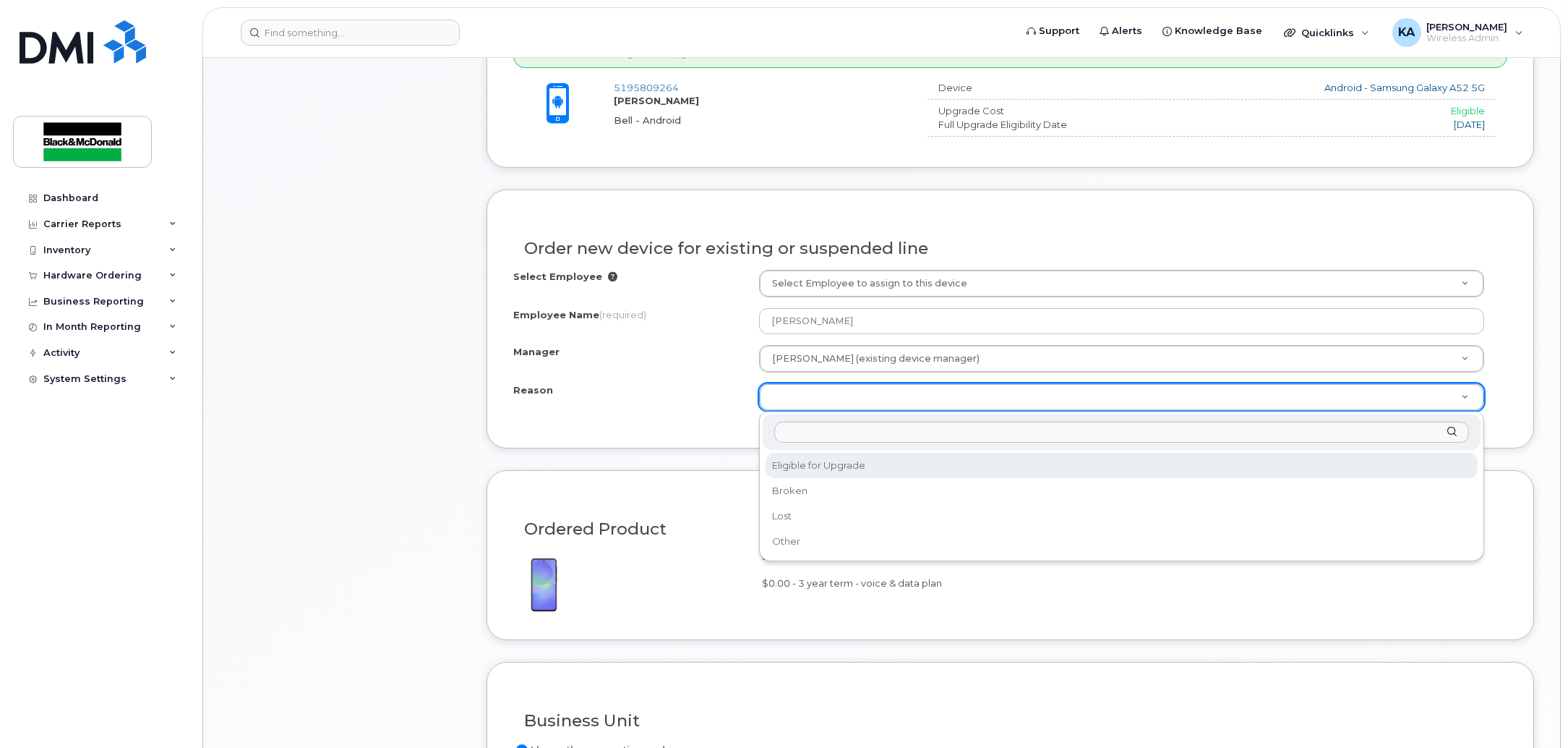
select select "eligible_for_upgrade"
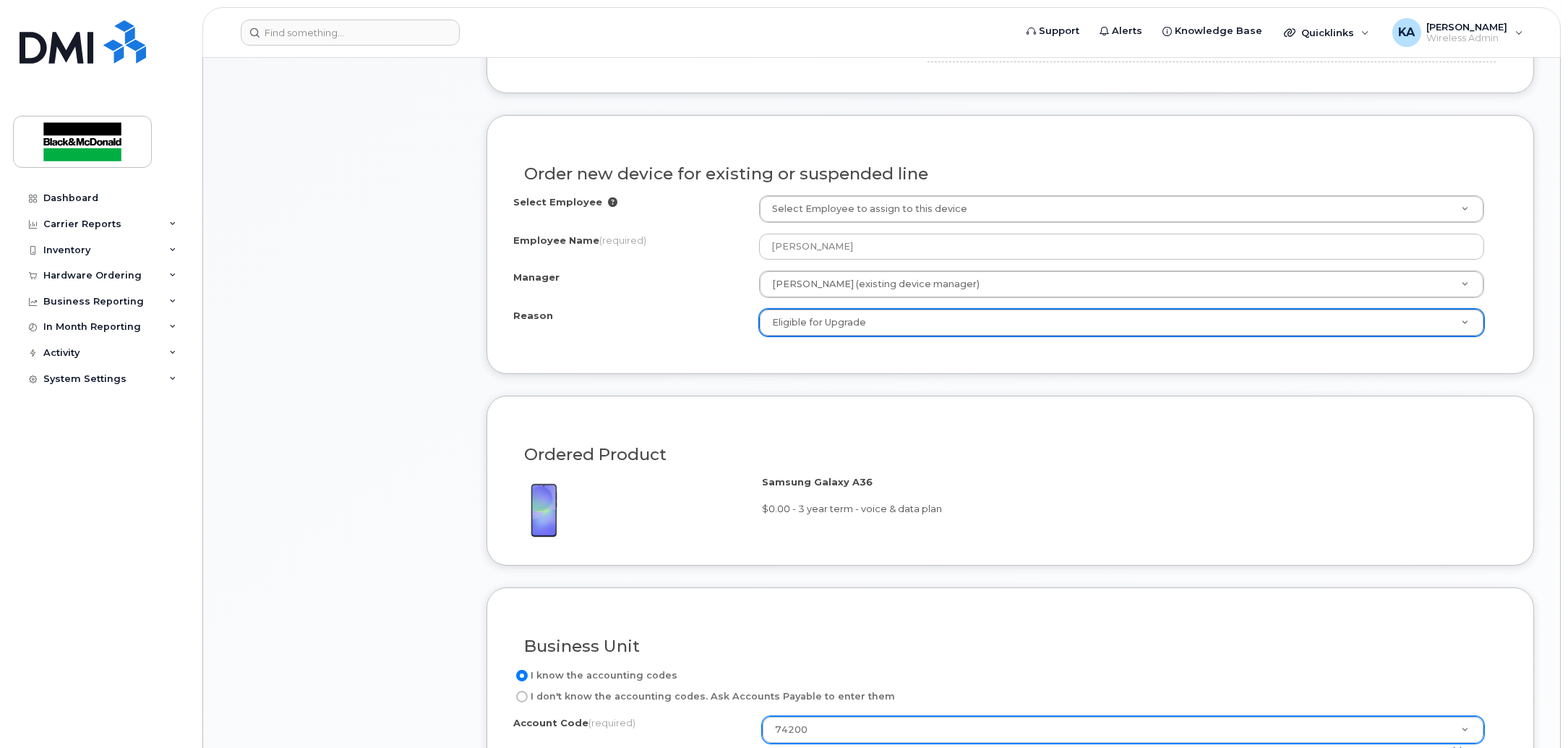
scroll to position [1085, 0]
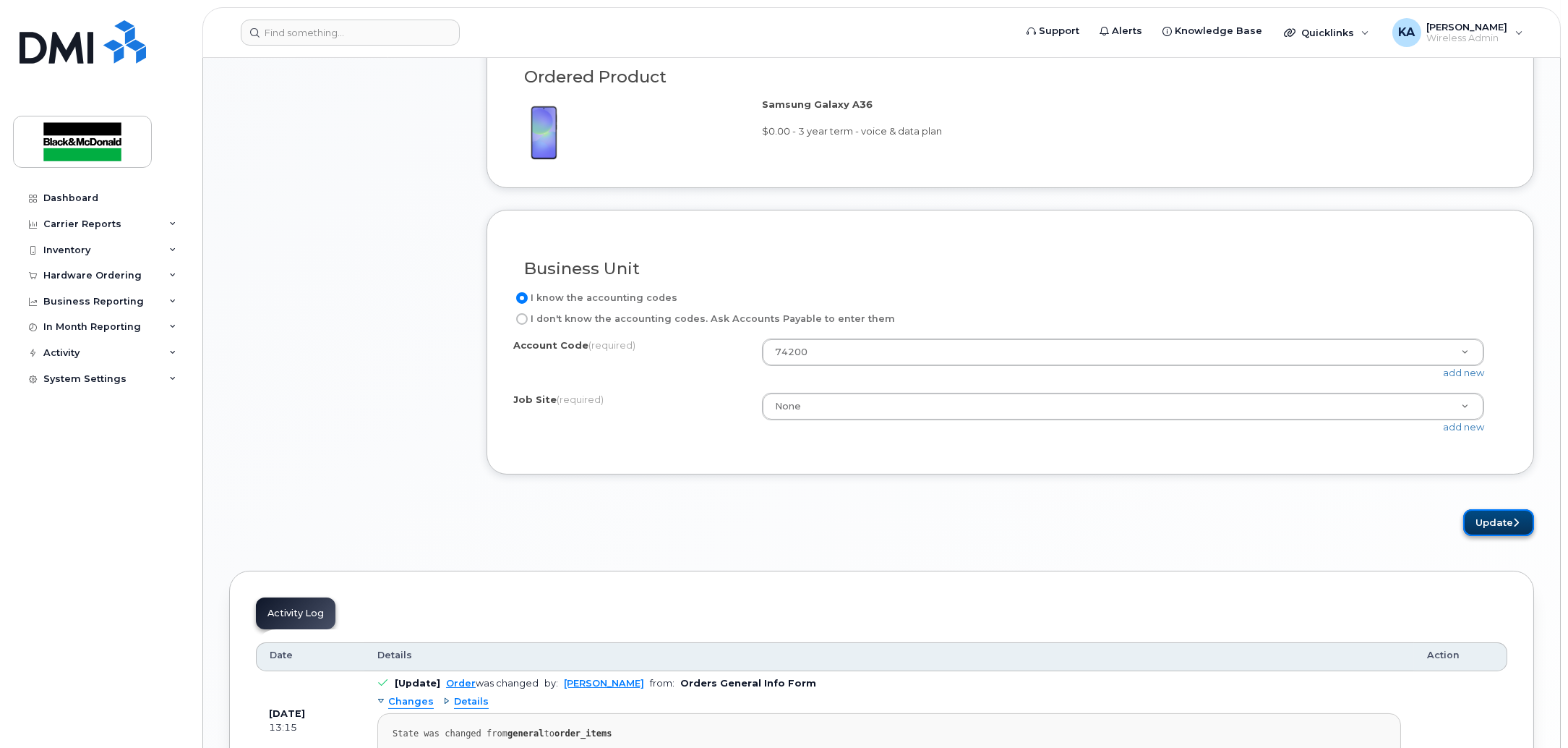
click at [1482, 519] on button "Update" at bounding box center [1499, 522] width 70 height 26
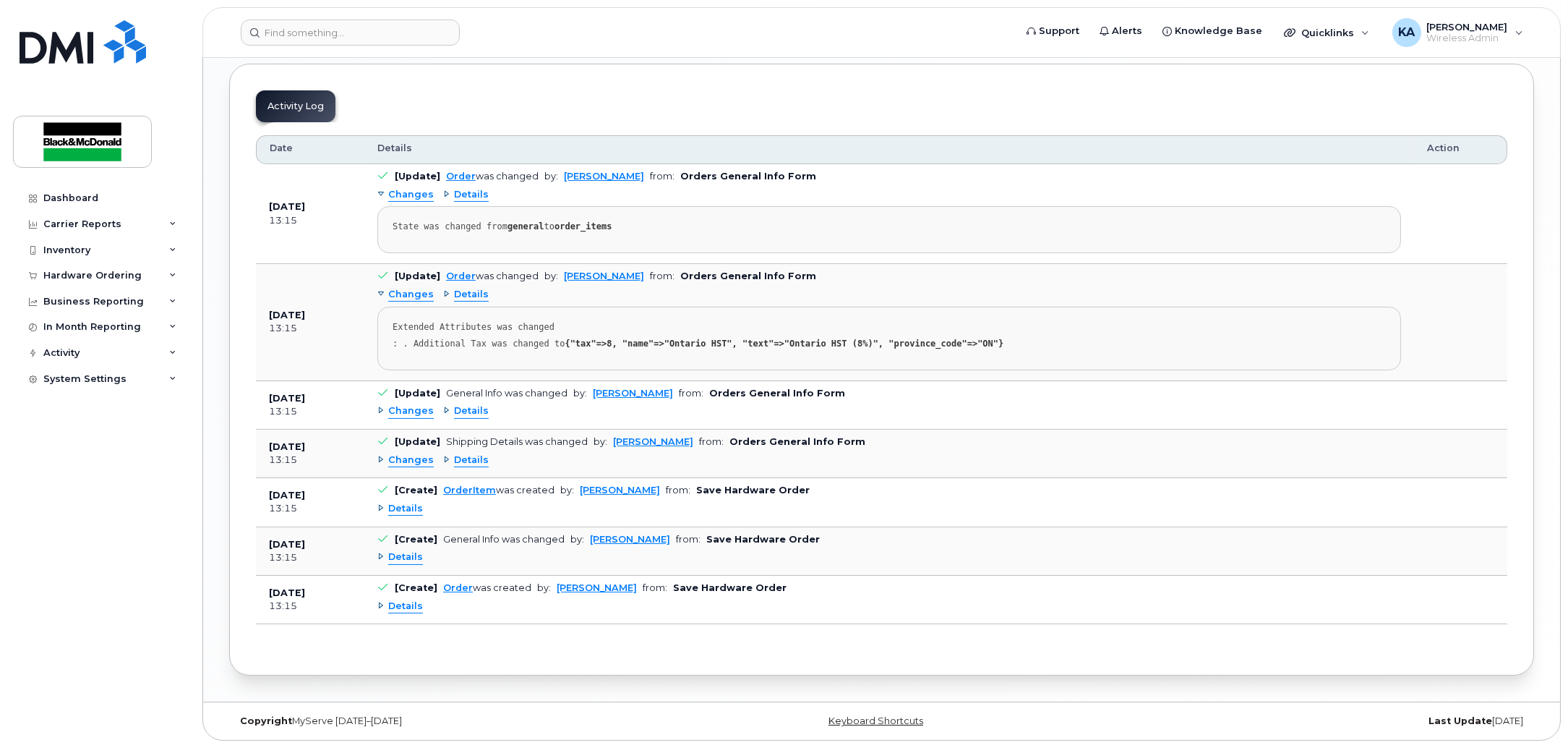
scroll to position [1482, 0]
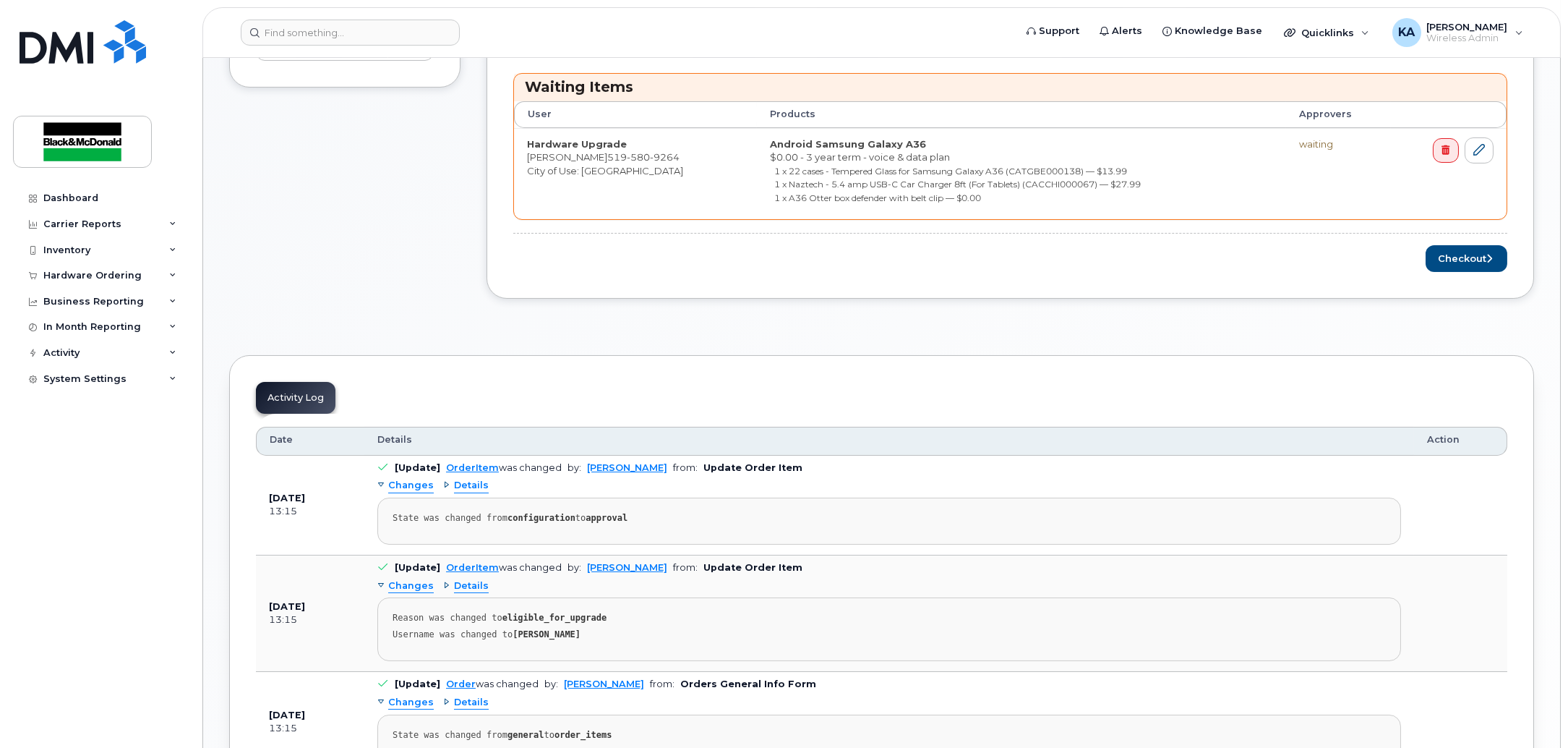
scroll to position [723, 0]
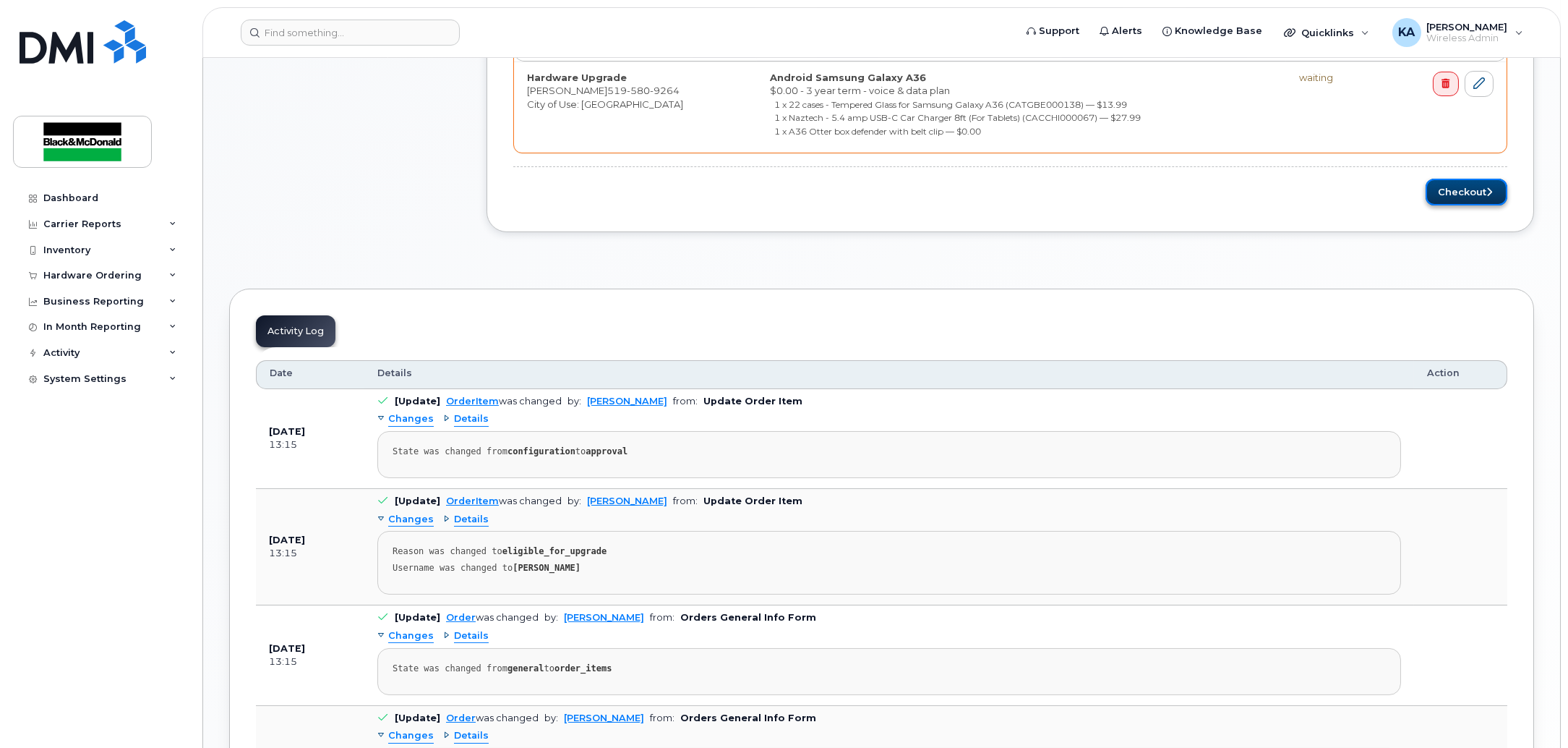
click at [1482, 204] on button "Checkout" at bounding box center [1466, 191] width 81 height 26
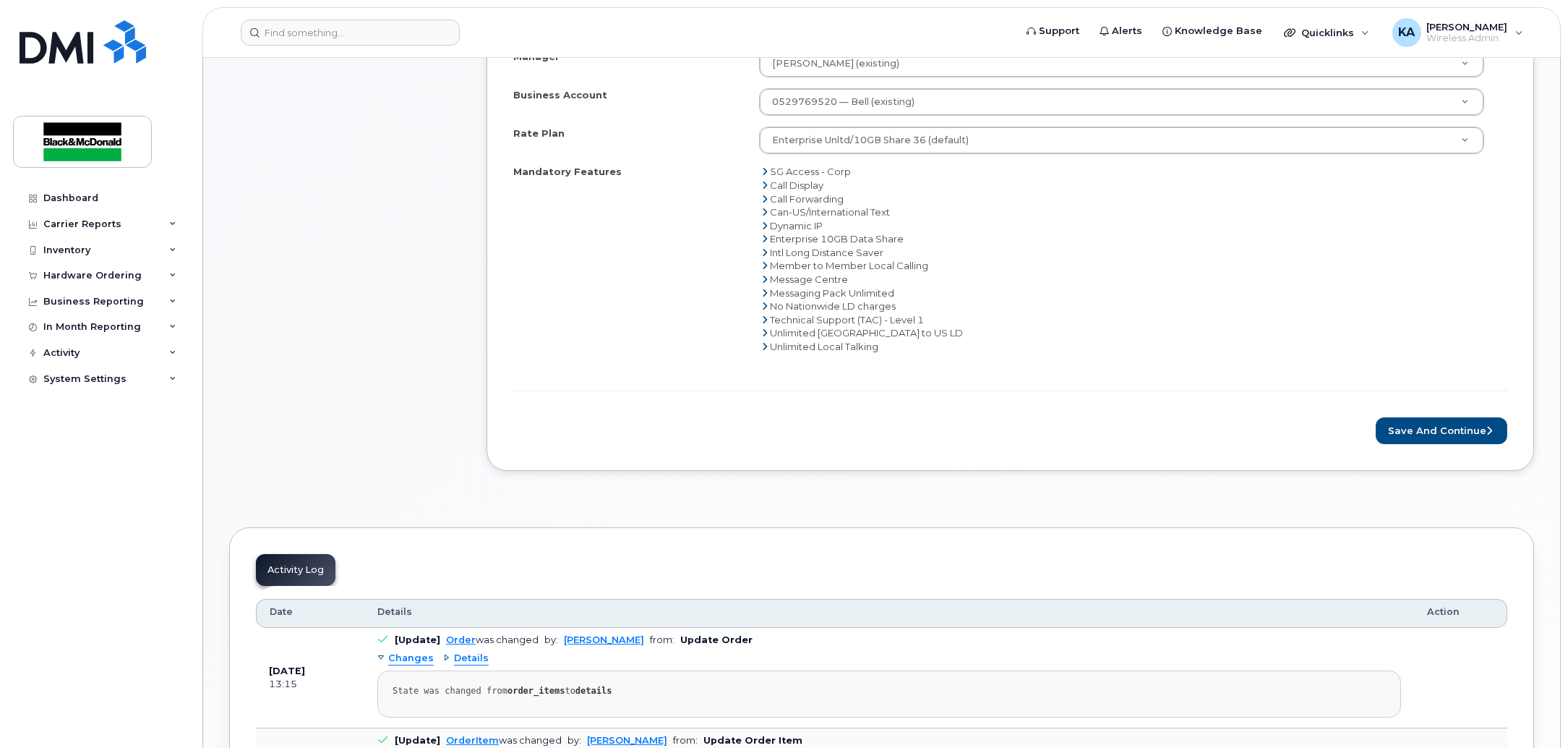
scroll to position [632, 0]
click at [1453, 424] on button "Save and Continue" at bounding box center [1442, 427] width 131 height 26
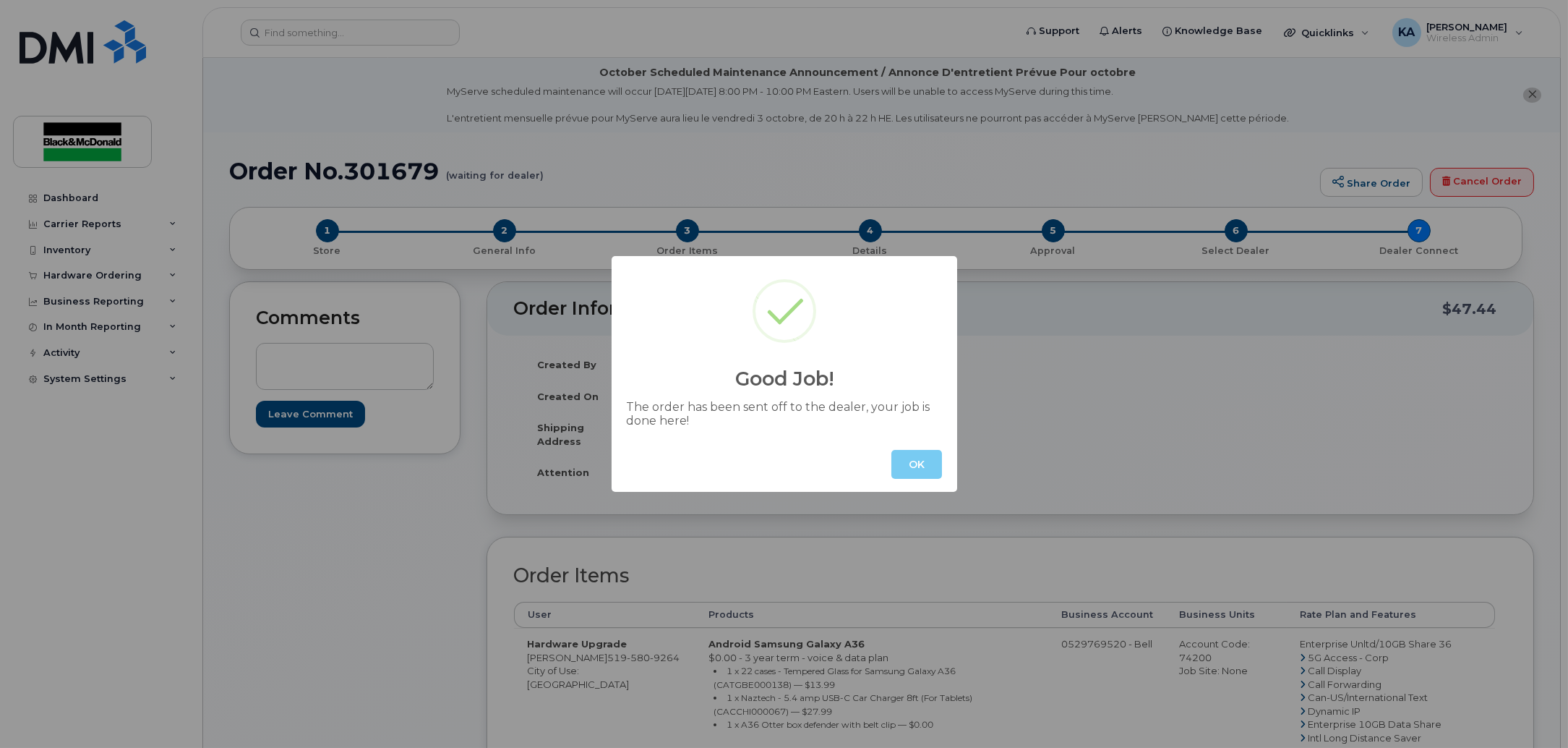
click at [911, 474] on button "OK" at bounding box center [917, 464] width 51 height 29
